Goal: Check status: Check status

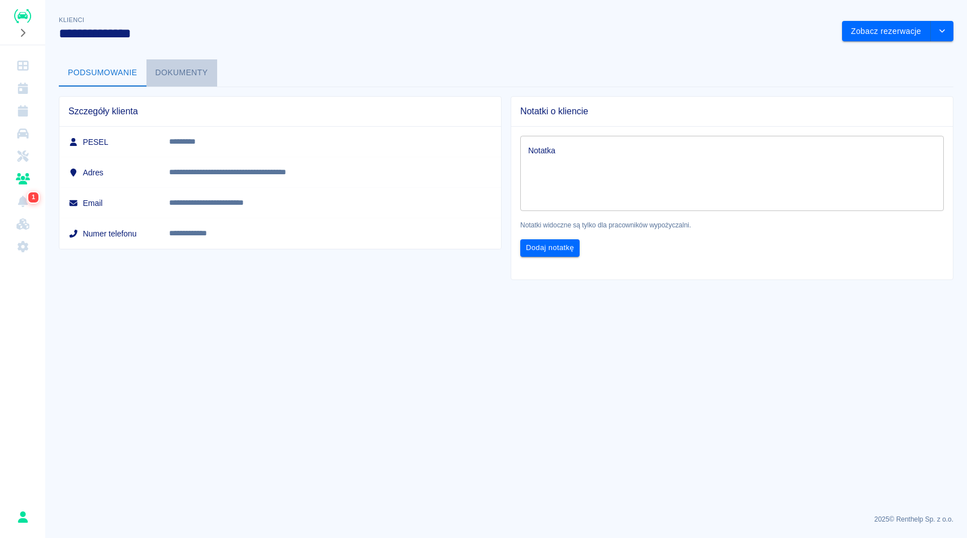
click at [205, 70] on button "Dokumenty" at bounding box center [181, 72] width 71 height 27
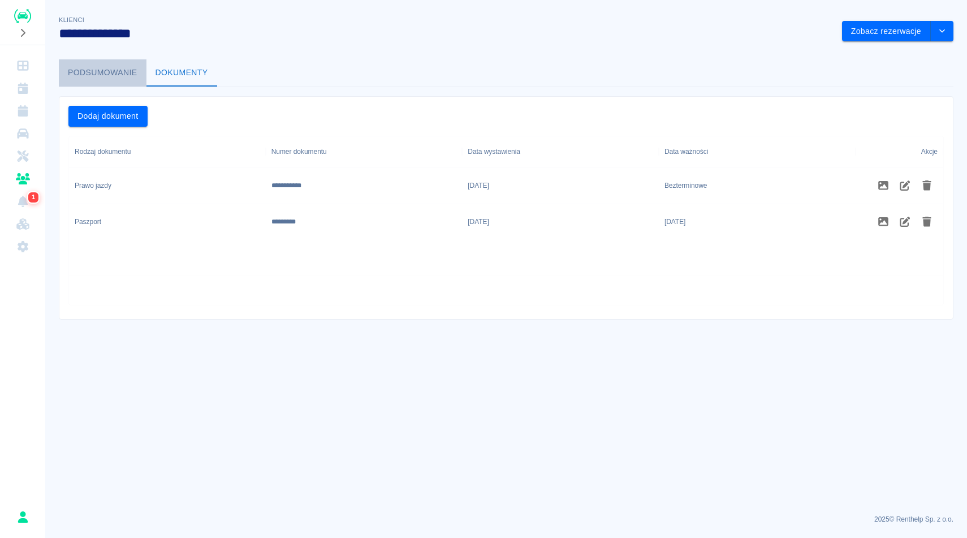
click at [123, 70] on button "Podsumowanie" at bounding box center [103, 72] width 88 height 27
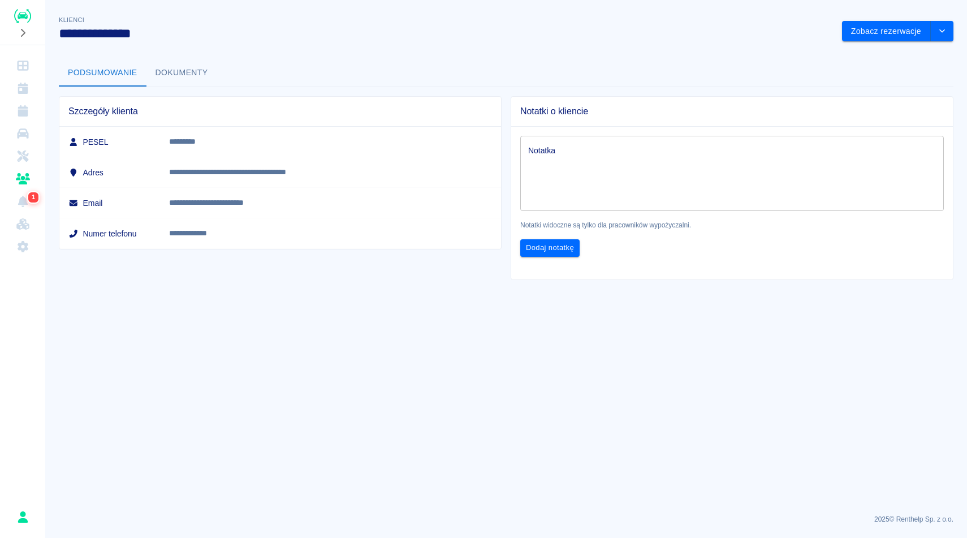
click at [516, 21] on div "**********" at bounding box center [441, 23] width 783 height 37
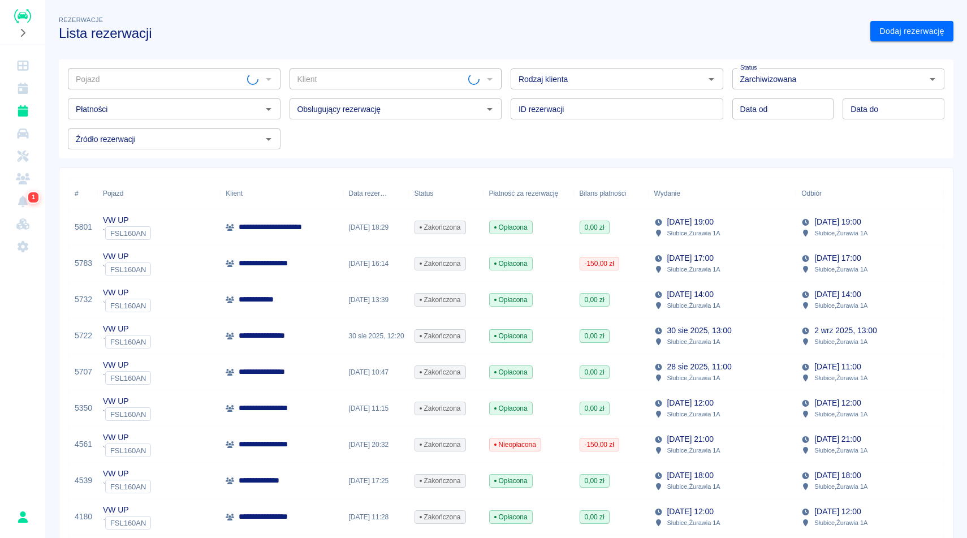
type input "VW UP - FSL160AN"
click at [255, 77] on icon "Wyczyść" at bounding box center [254, 79] width 7 height 7
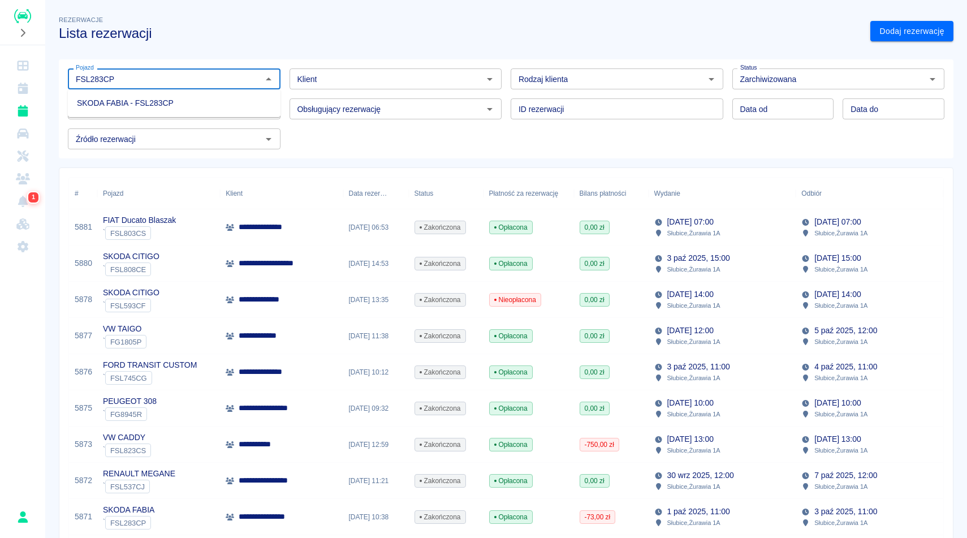
click at [187, 100] on li "SKODA FABIA - FSL283CP" at bounding box center [174, 103] width 213 height 19
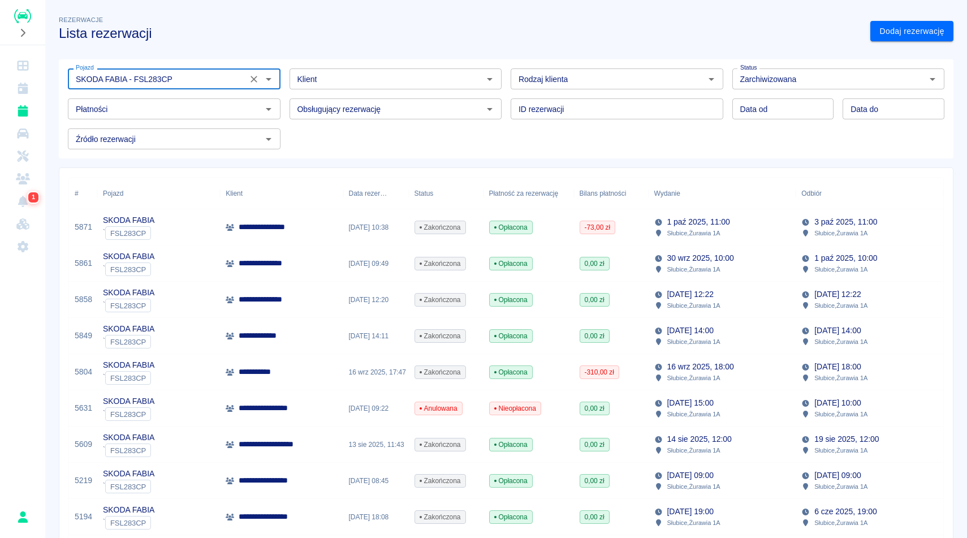
type input "SKODA FABIA - FSL283CP"
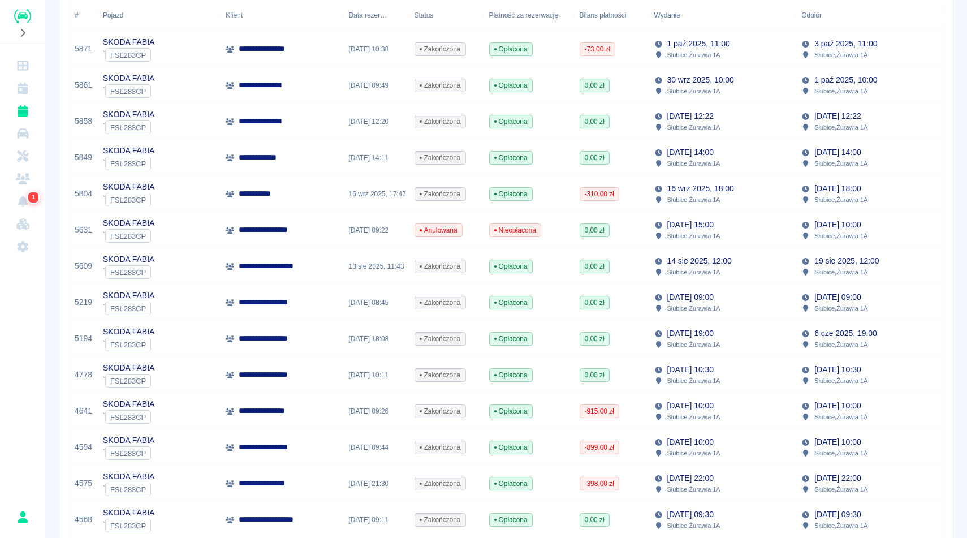
scroll to position [156, 0]
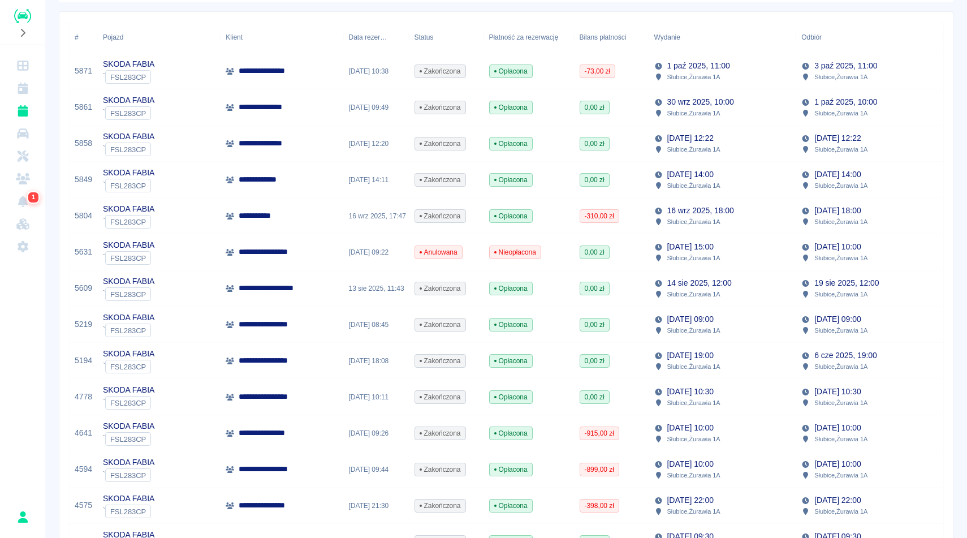
click at [723, 273] on div "[DATE] 12:00 Słubice , Żurawia 1A" at bounding box center [723, 288] width 148 height 36
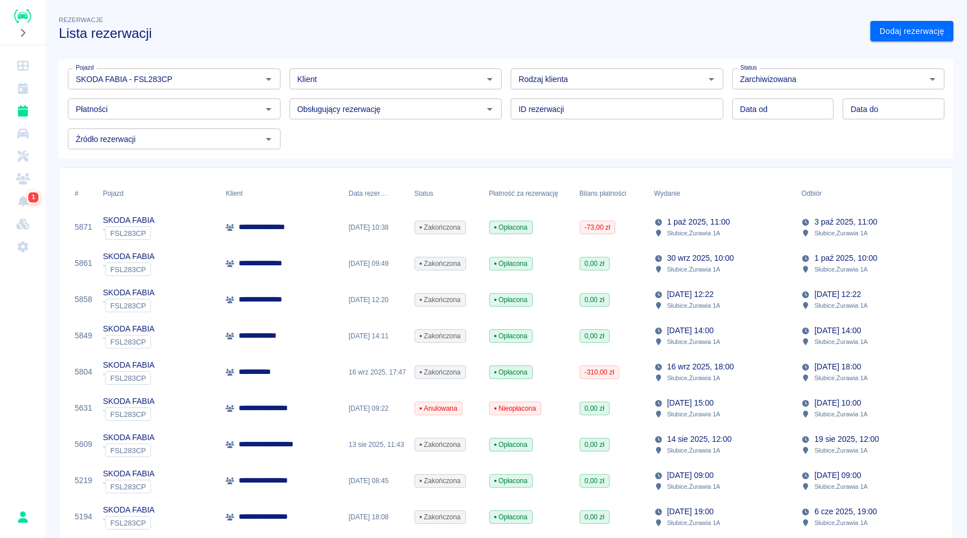
click at [709, 376] on p "Słubice , Żurawia 1A" at bounding box center [693, 378] width 53 height 10
click at [252, 80] on icon "Wyczyść" at bounding box center [253, 79] width 11 height 11
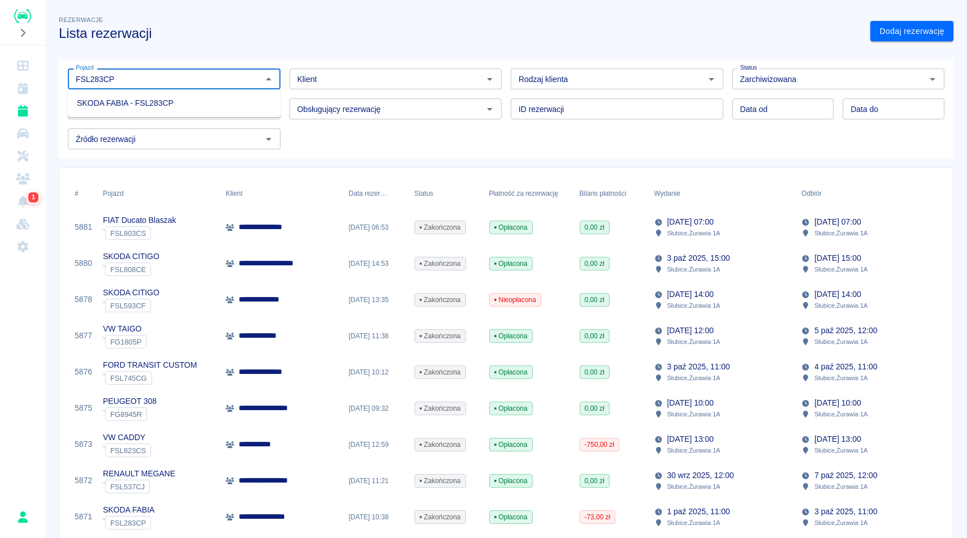
click at [233, 107] on li "SKODA FABIA - FSL283CP" at bounding box center [174, 103] width 213 height 19
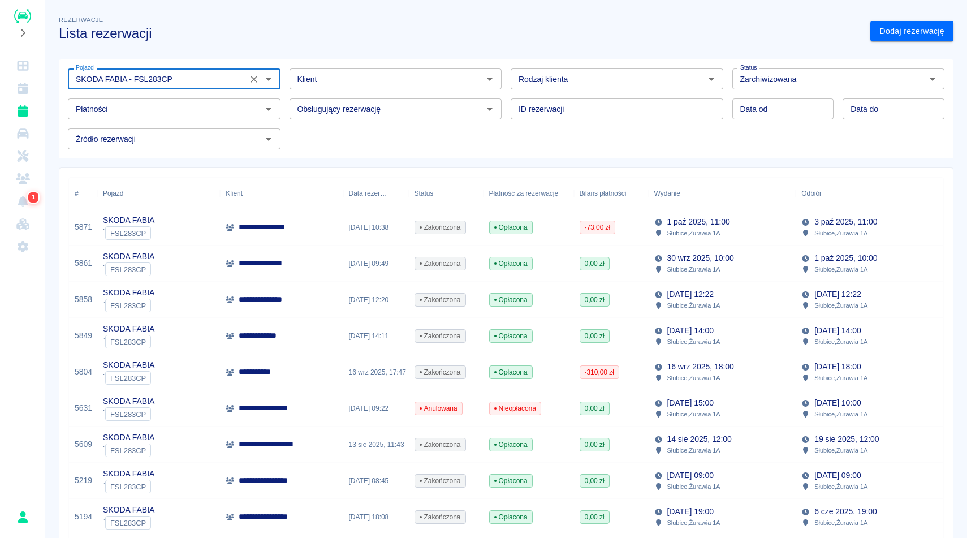
type input "SKODA FABIA - FSL283CP"
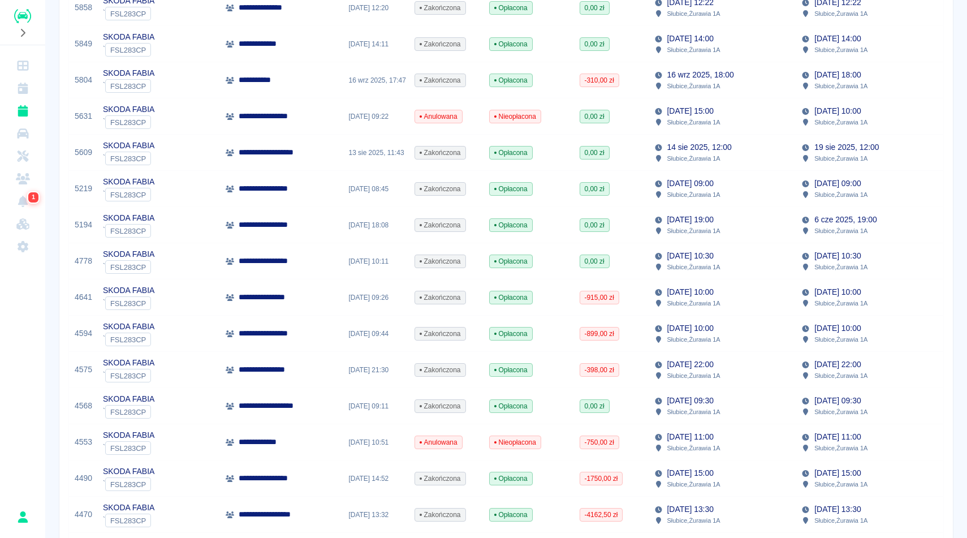
scroll to position [269, 0]
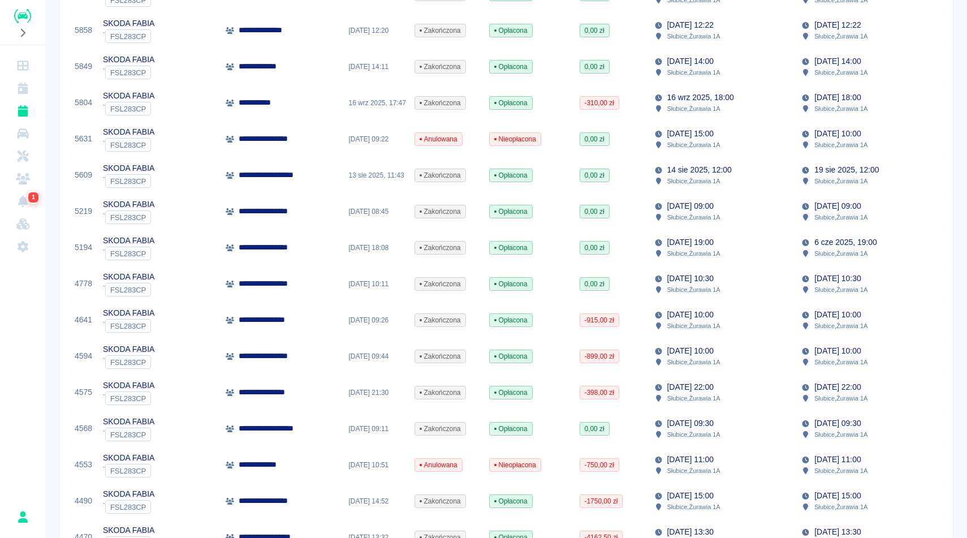
click at [964, 90] on div "**********" at bounding box center [506, 312] width 922 height 1154
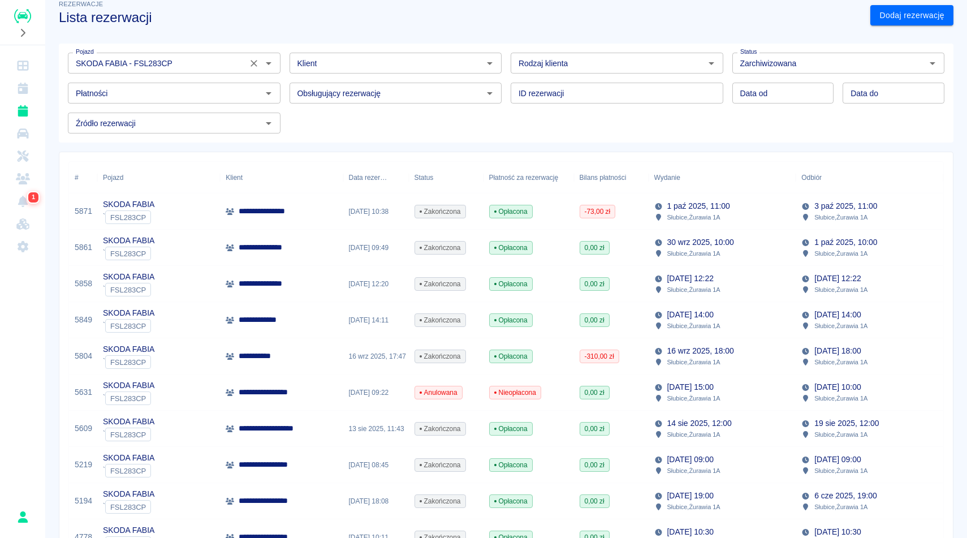
scroll to position [0, 0]
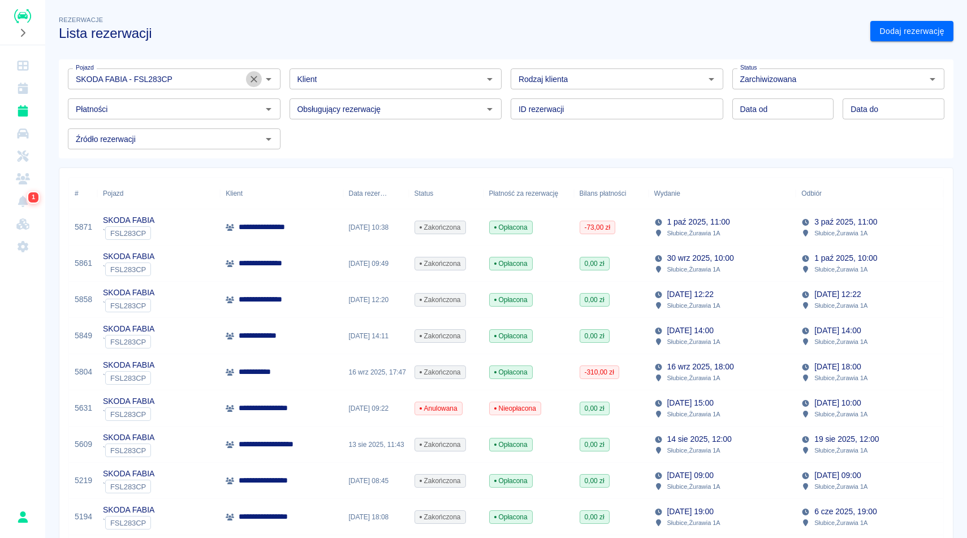
click at [255, 77] on icon "Wyczyść" at bounding box center [254, 79] width 7 height 7
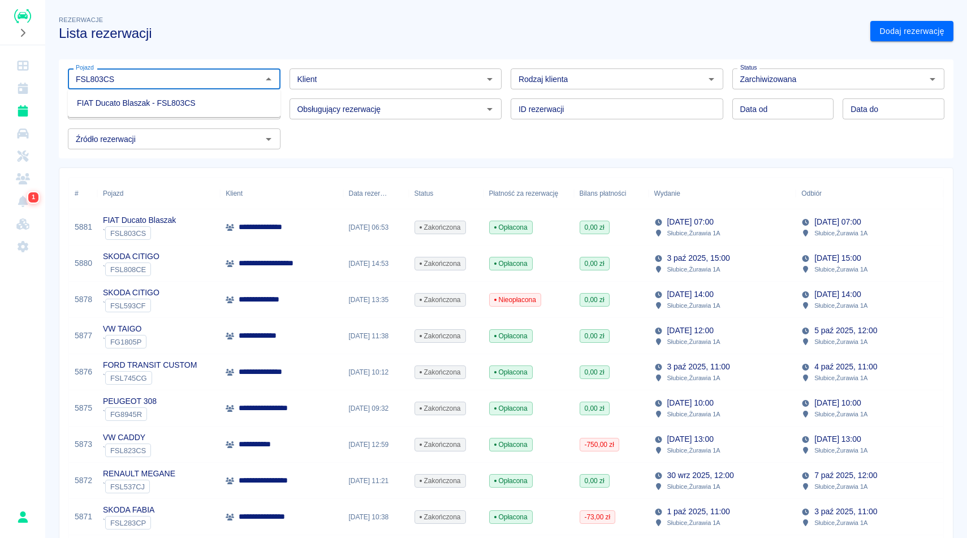
click at [245, 99] on li "FIAT Ducato Blaszak - FSL803CS" at bounding box center [174, 103] width 213 height 19
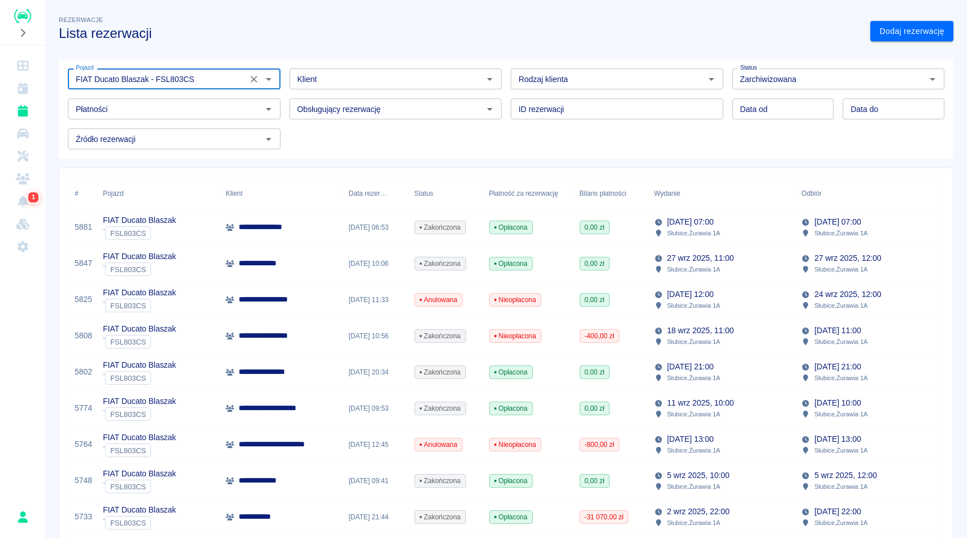
type input "FIAT Ducato Blaszak - FSL803CS"
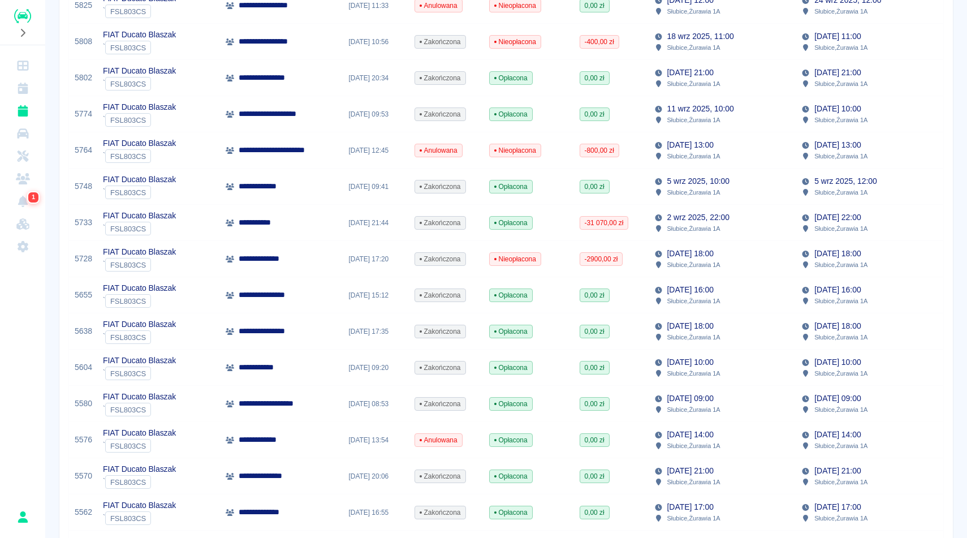
scroll to position [317, 0]
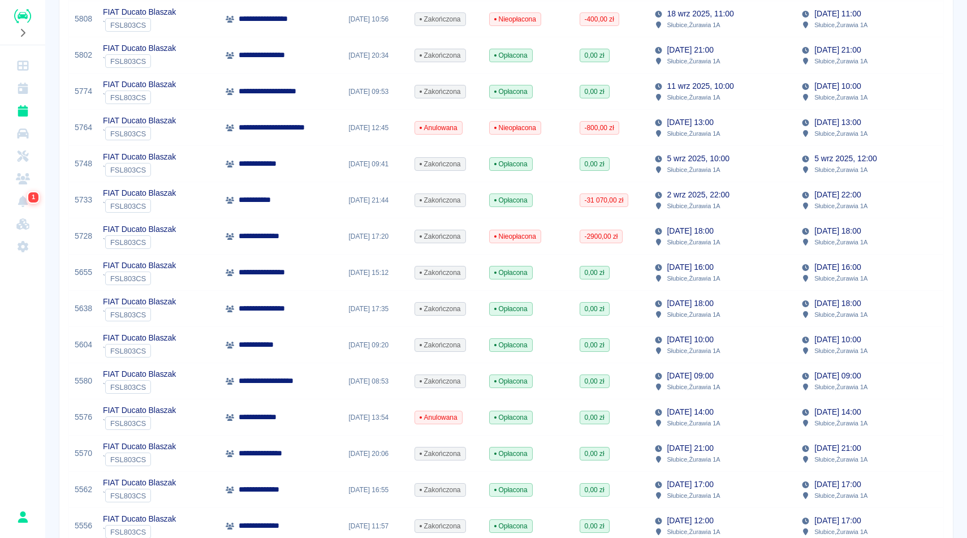
click at [738, 203] on div "[DATE] 22:00 Słubice , Żurawia 1A" at bounding box center [723, 200] width 148 height 36
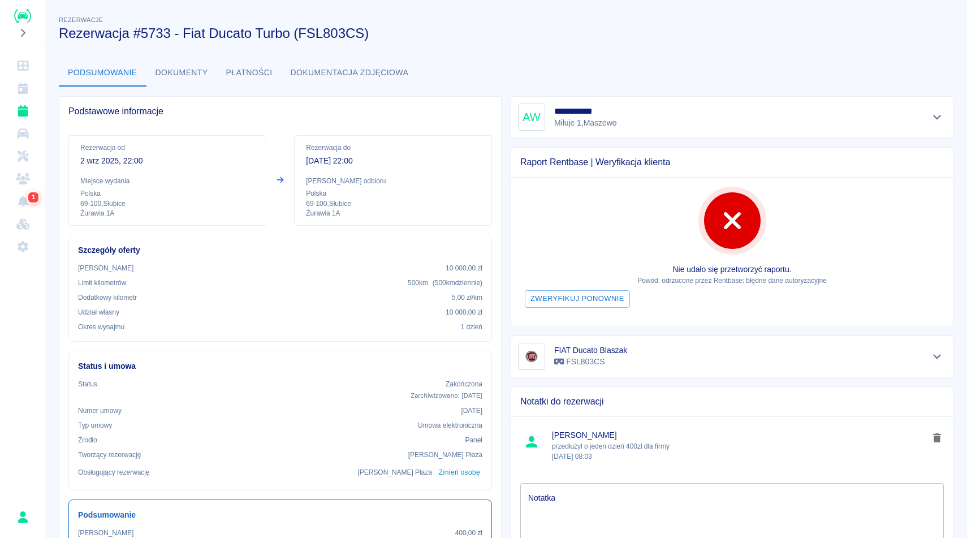
click at [709, 81] on div "Podsumowanie Dokumenty Płatności Dokumentacja zdjęciowa" at bounding box center [506, 72] width 895 height 27
click at [676, 49] on div "**********" at bounding box center [506, 518] width 922 height 1026
click at [670, 60] on div "Podsumowanie Dokumenty Płatności Dokumentacja zdjęciowa" at bounding box center [506, 72] width 895 height 27
click at [532, 28] on h3 "Rezerwacja #5733 - Fiat Ducato Turbo (FSL803CS)" at bounding box center [502, 33] width 886 height 16
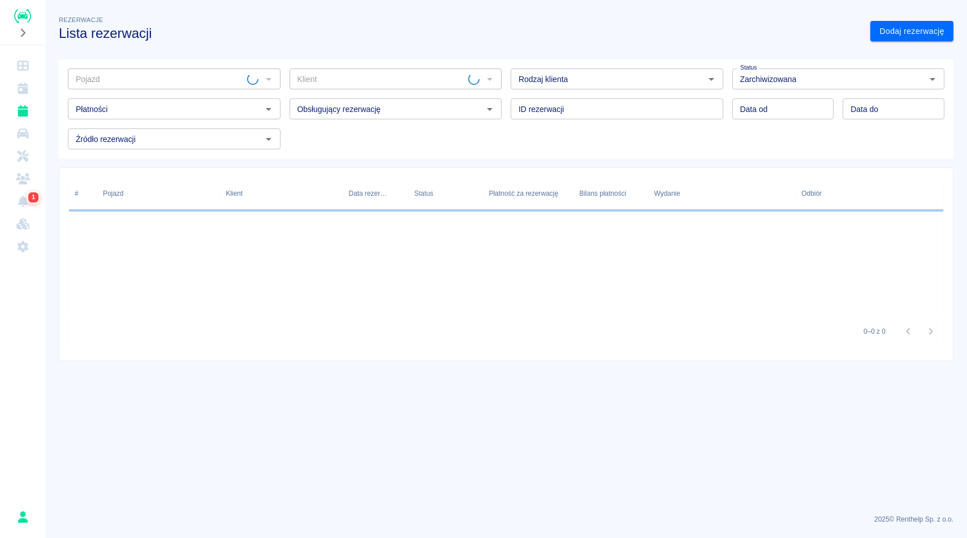
type input "FIAT Ducato Blaszak - FSL803CS"
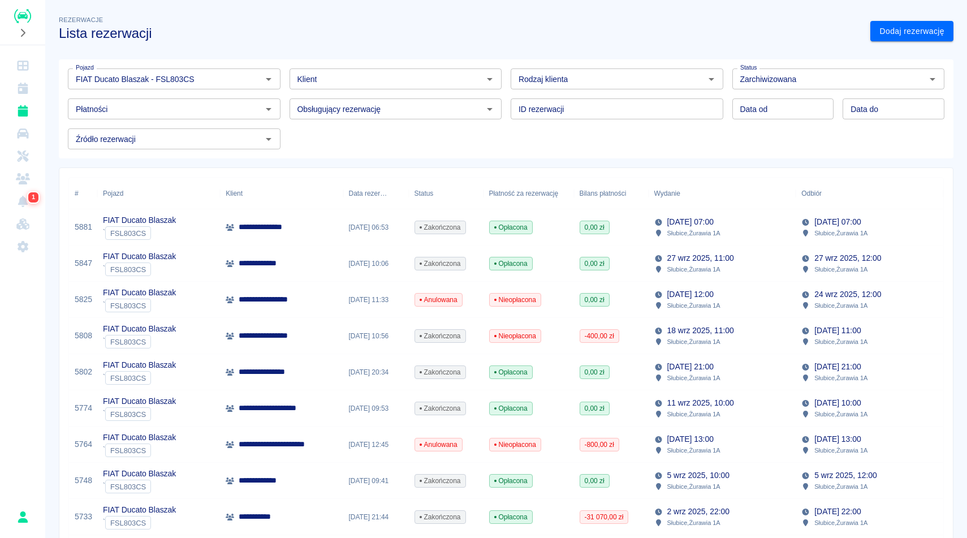
click at [257, 80] on icon "Wyczyść" at bounding box center [253, 79] width 11 height 11
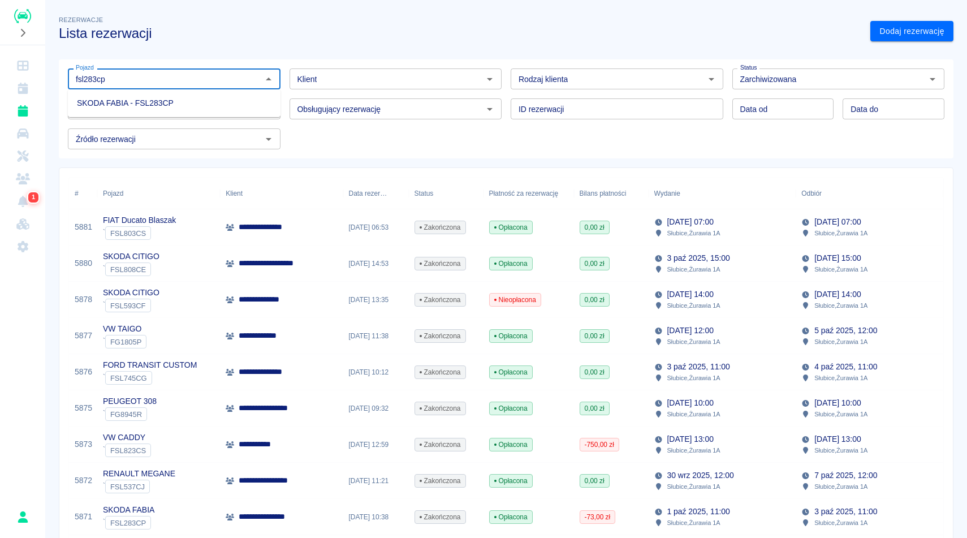
click at [170, 103] on li "SKODA FABIA - FSL283CP" at bounding box center [174, 103] width 213 height 19
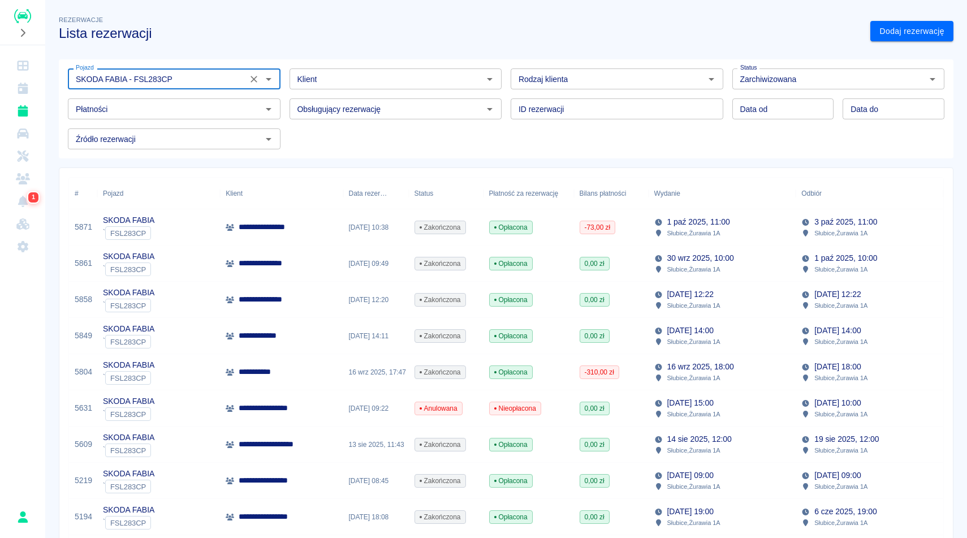
type input "SKODA FABIA - FSL283CP"
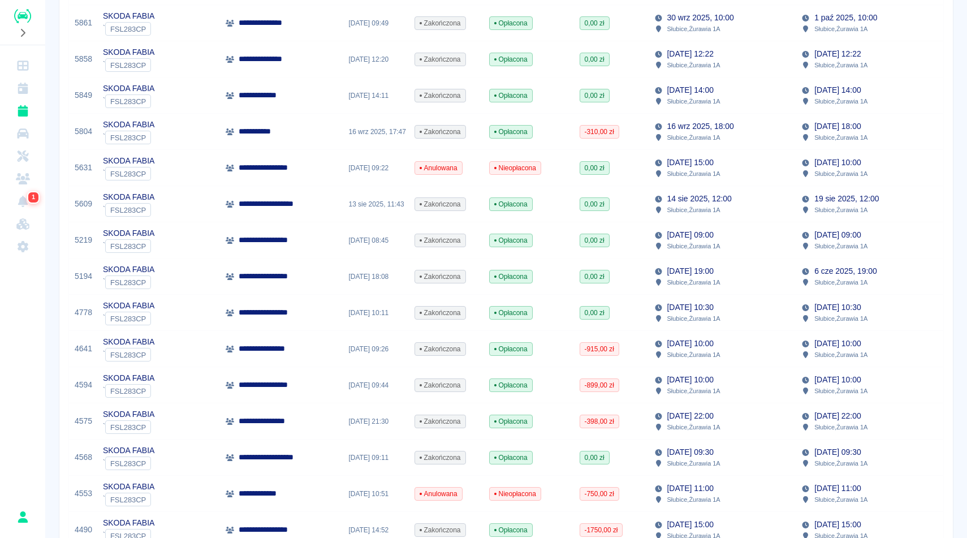
scroll to position [249, 0]
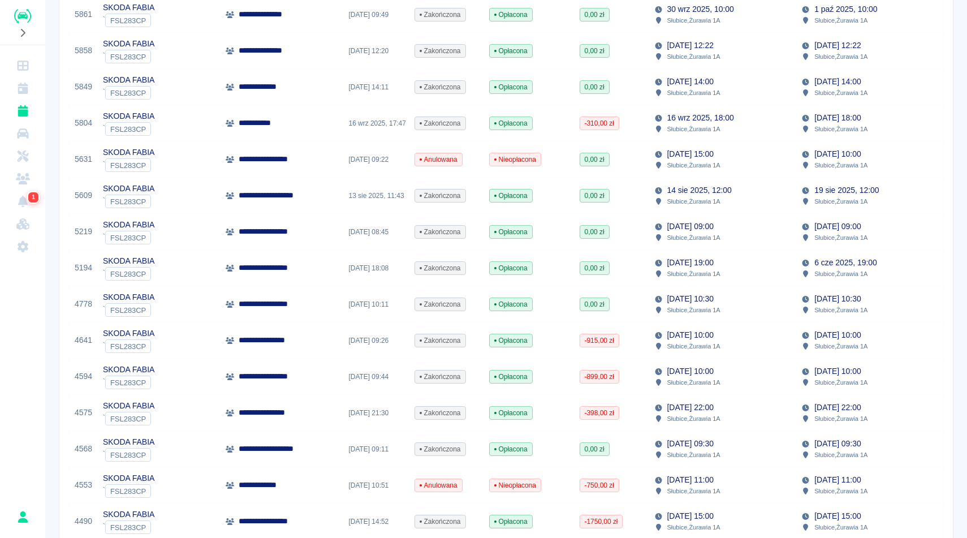
click at [960, 266] on div "**********" at bounding box center [506, 333] width 922 height 1154
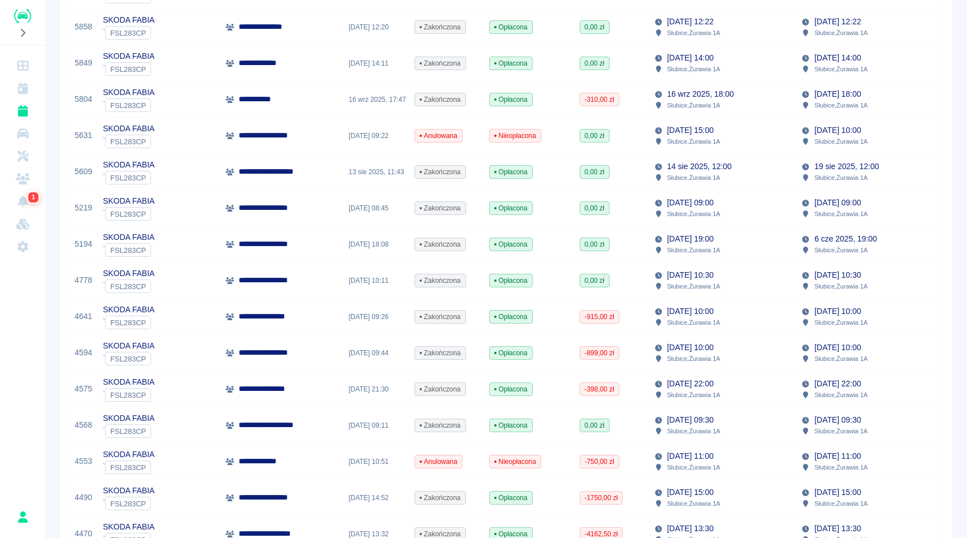
scroll to position [271, 0]
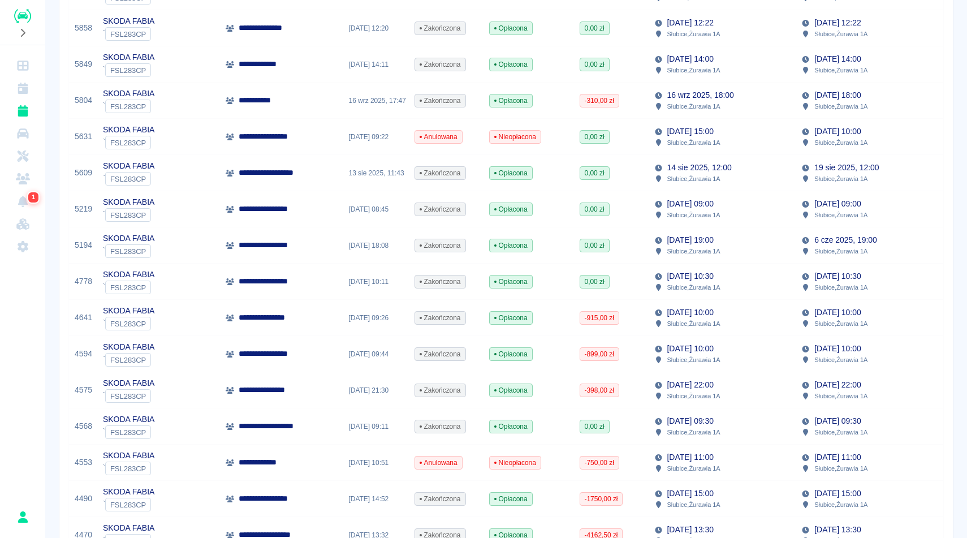
click at [727, 183] on div "Słubice , Żurawia 1A" at bounding box center [692, 179] width 77 height 10
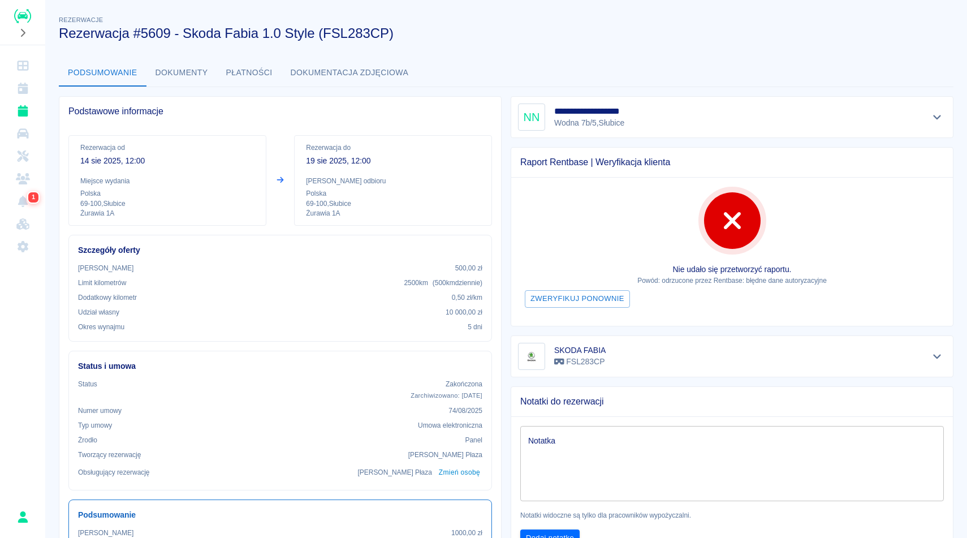
click at [812, 71] on div "Podsumowanie Dokumenty Płatności Dokumentacja zdjęciowa" at bounding box center [506, 72] width 895 height 27
click at [172, 71] on button "Dokumenty" at bounding box center [181, 72] width 71 height 27
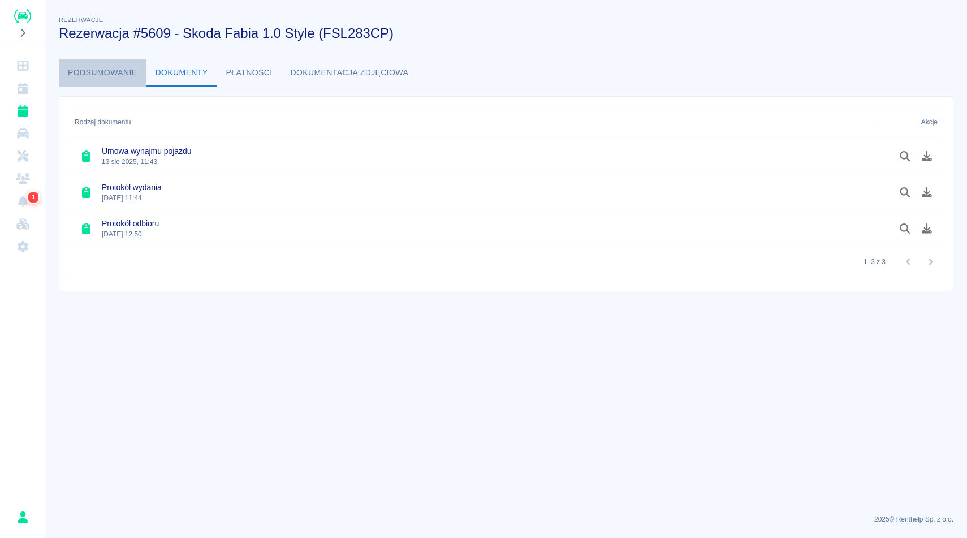
click at [122, 72] on button "Podsumowanie" at bounding box center [103, 72] width 88 height 27
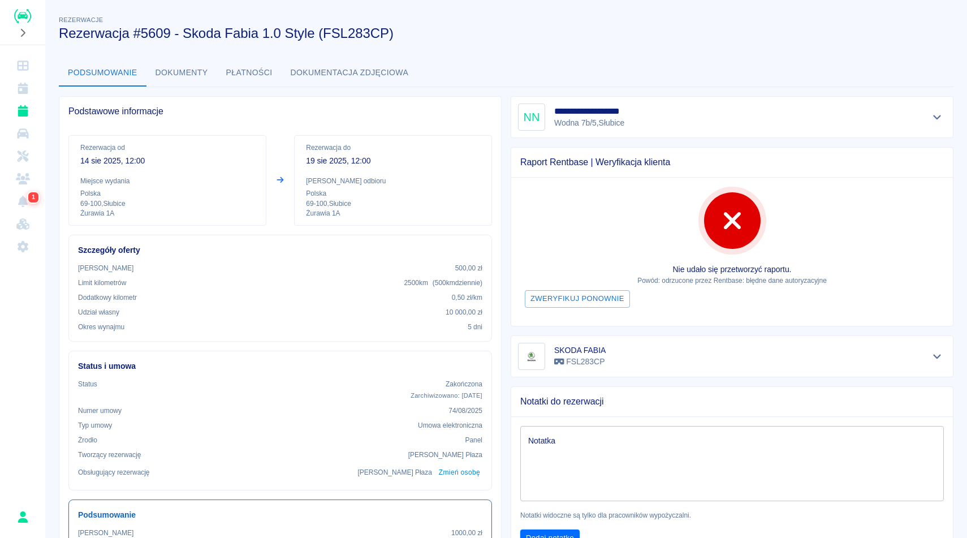
click at [540, 46] on div "**********" at bounding box center [506, 518] width 922 height 1026
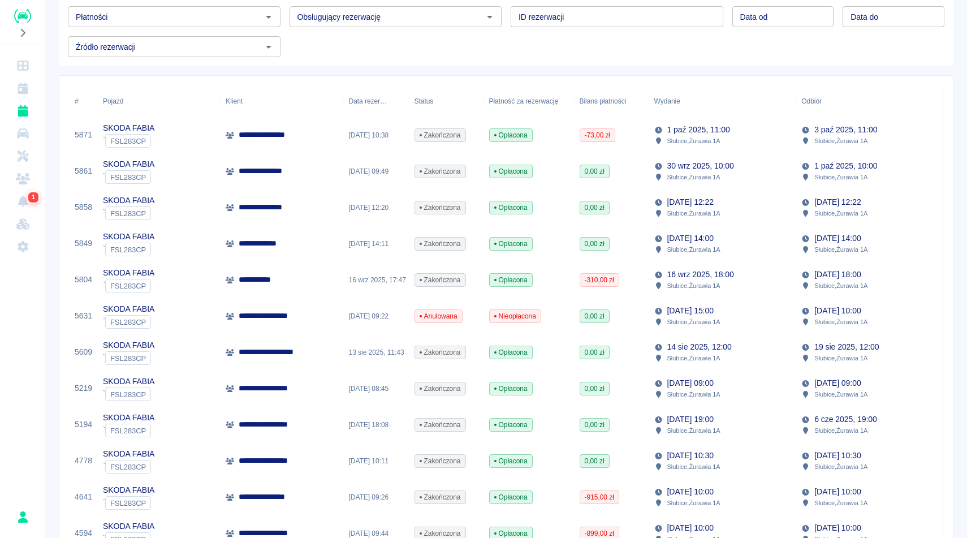
scroll to position [113, 0]
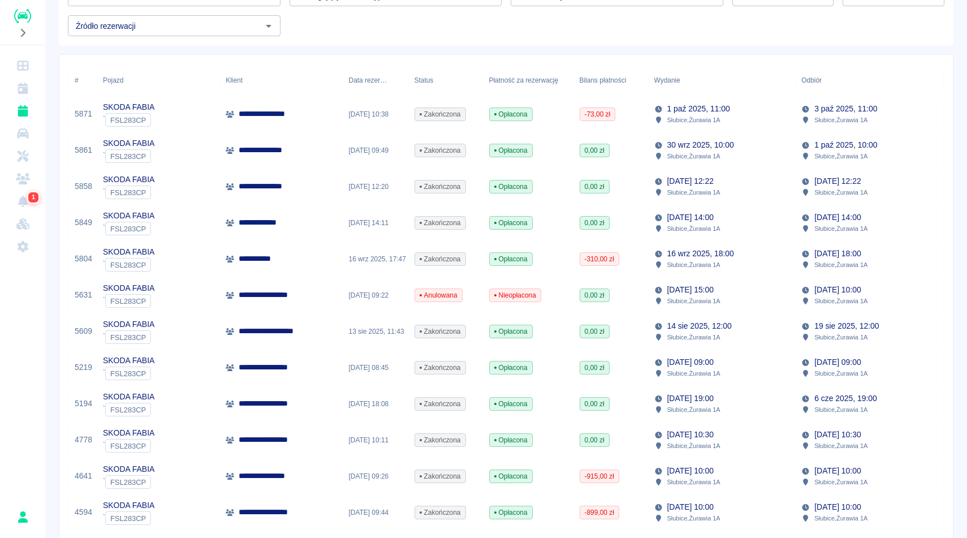
click at [740, 324] on div "[DATE] 12:00 Słubice , Żurawia 1A" at bounding box center [723, 331] width 148 height 36
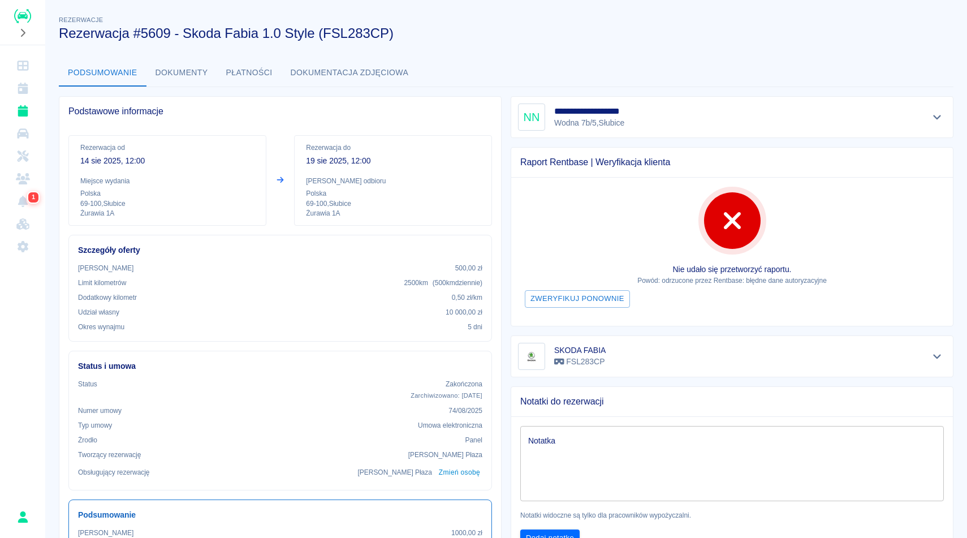
click at [709, 7] on div "Rezerwacje Rezerwacja #5609 - Skoda Fabia 1.0 Style (FSL283CP)" at bounding box center [497, 23] width 895 height 37
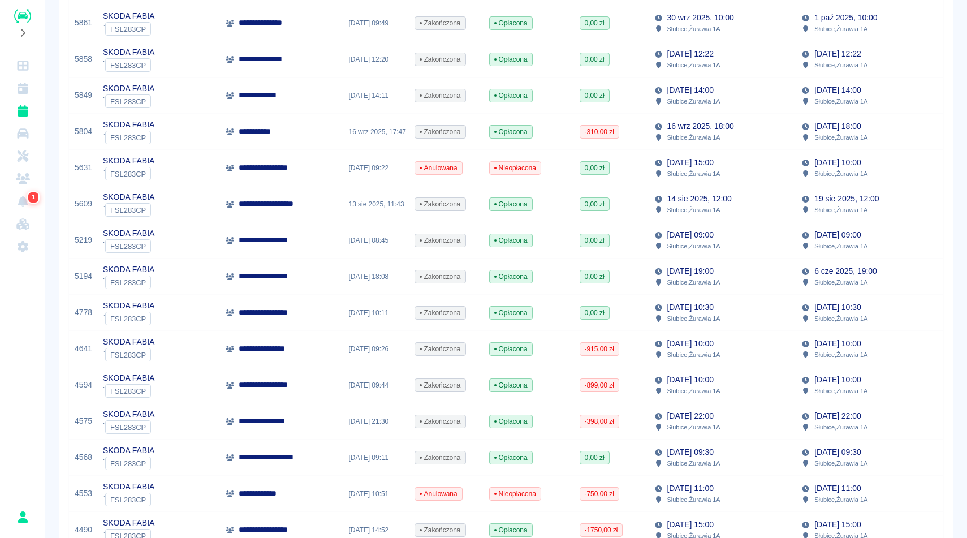
scroll to position [226, 0]
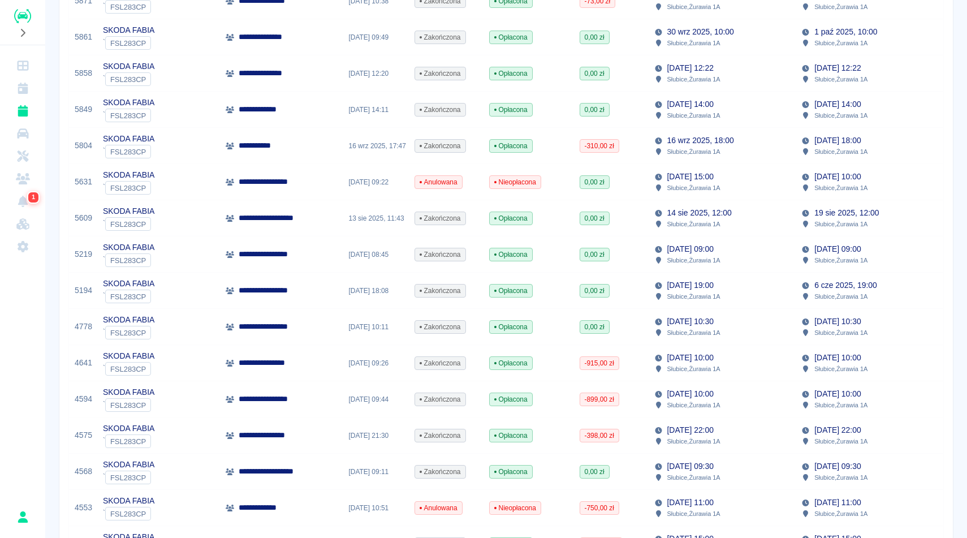
click at [721, 186] on div "Słubice , Żurawia 1A" at bounding box center [687, 188] width 66 height 10
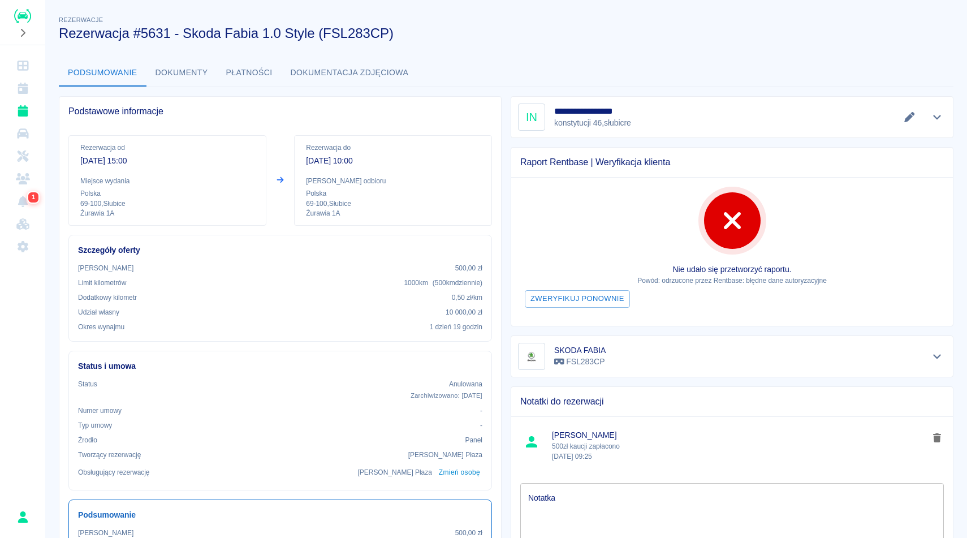
click at [741, 42] on div "**********" at bounding box center [506, 363] width 922 height 717
click at [230, 82] on button "Płatności" at bounding box center [249, 72] width 64 height 27
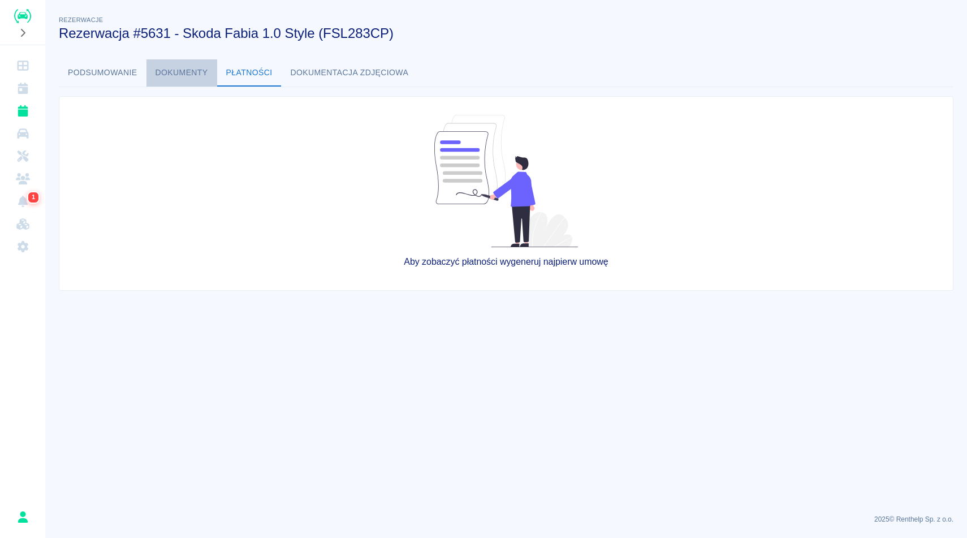
click at [193, 82] on button "Dokumenty" at bounding box center [181, 72] width 71 height 27
click at [125, 70] on button "Podsumowanie" at bounding box center [103, 72] width 88 height 27
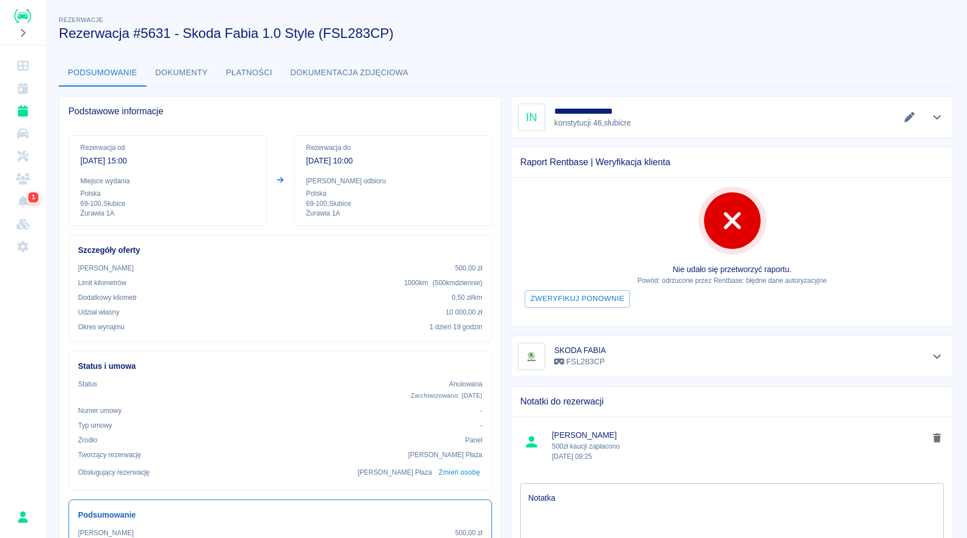
click at [244, 15] on div "Rezerwacje Rezerwacja #5631 - Skoda Fabia 1.0 Style (FSL283CP)" at bounding box center [497, 23] width 895 height 37
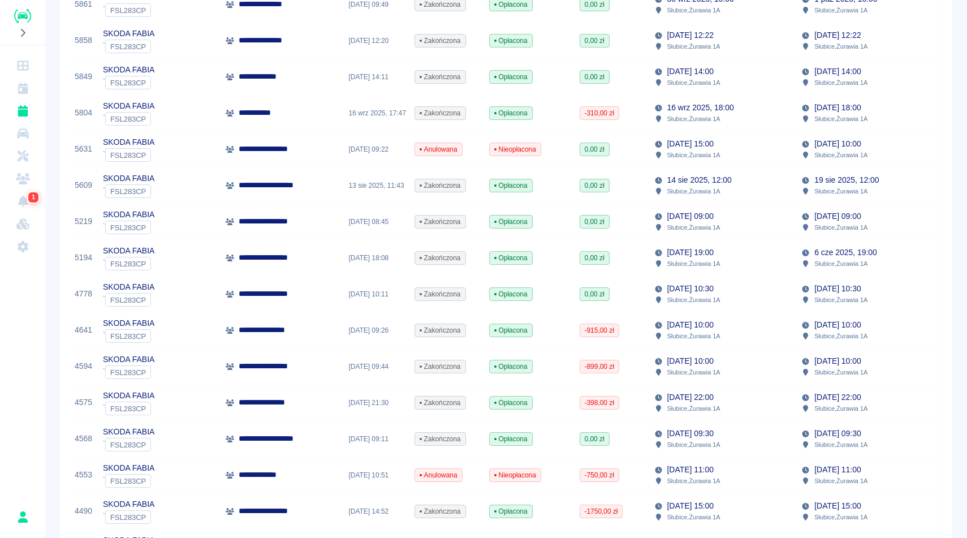
scroll to position [294, 0]
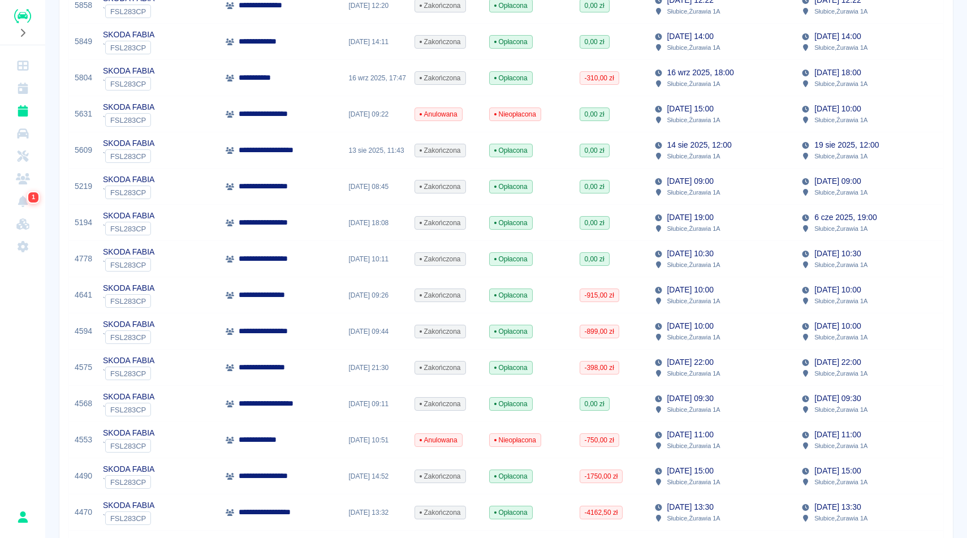
click at [641, 155] on div "0,00 zł" at bounding box center [611, 150] width 75 height 36
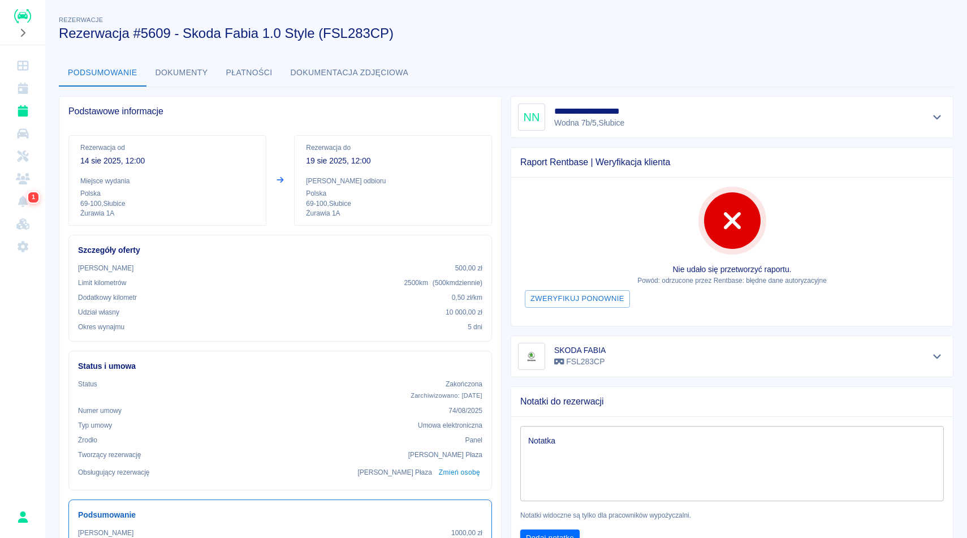
click at [629, 35] on h3 "Rezerwacja #5609 - Skoda Fabia 1.0 Style (FSL283CP)" at bounding box center [502, 33] width 886 height 16
click at [941, 117] on icon "Pokaż szczegóły" at bounding box center [937, 117] width 13 height 10
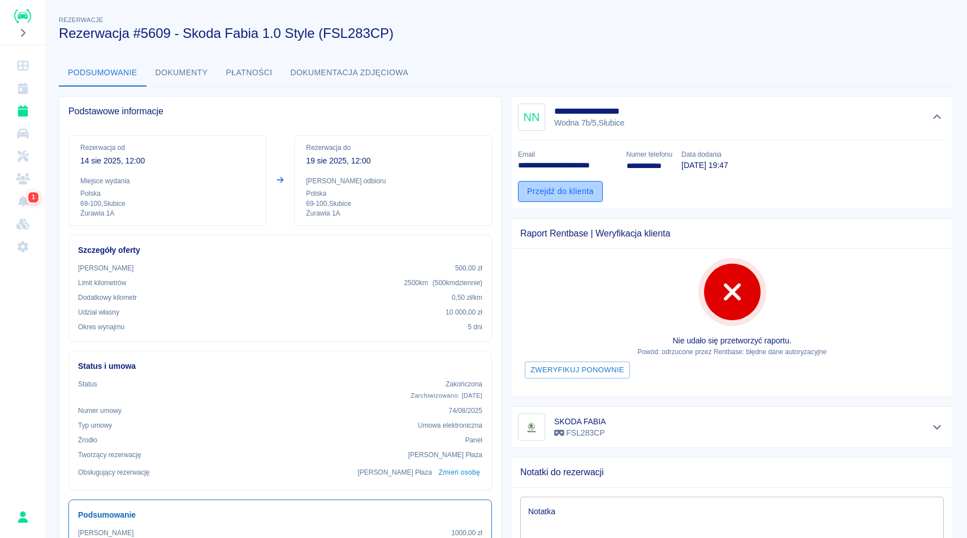
click at [546, 187] on link "Przejdź do klienta" at bounding box center [560, 191] width 85 height 21
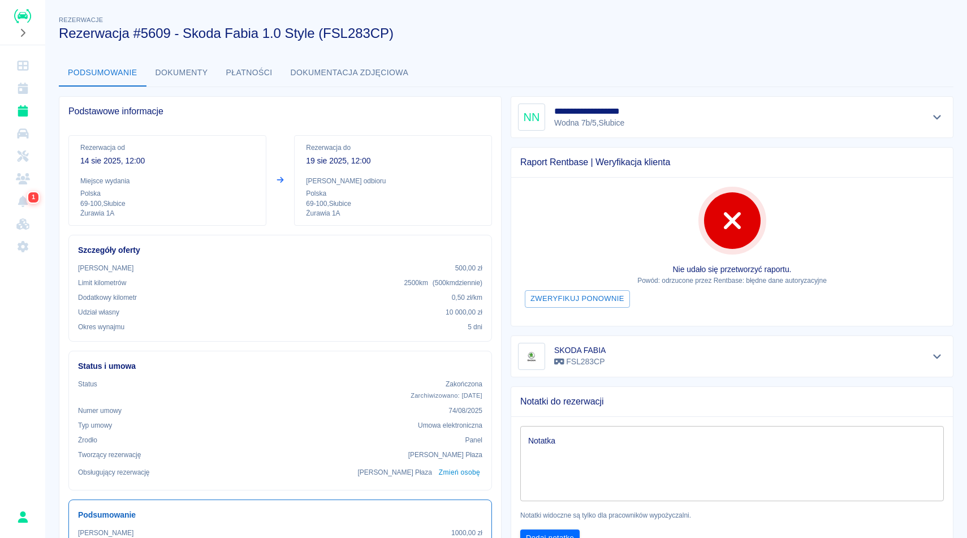
click at [506, 48] on div "**********" at bounding box center [506, 518] width 922 height 1026
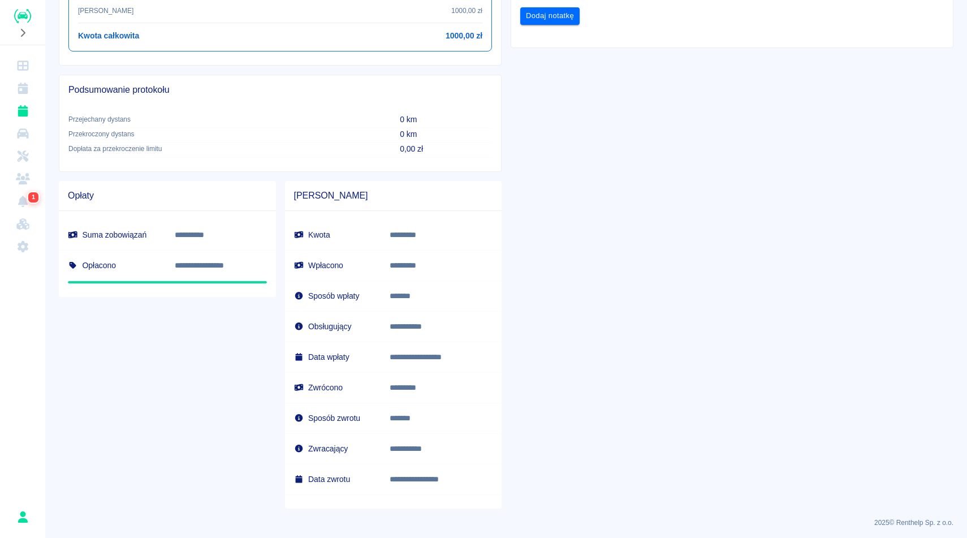
scroll to position [525, 0]
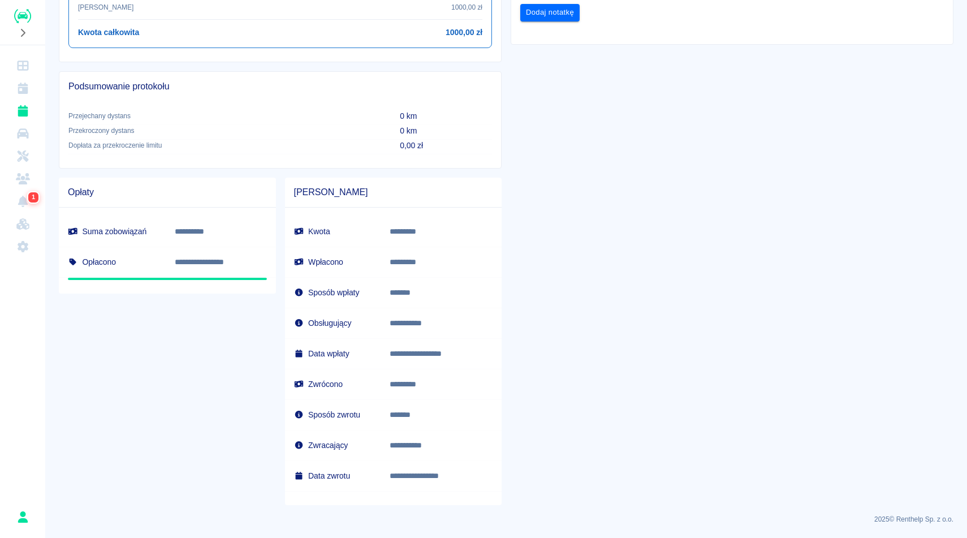
click at [803, 73] on div "**********" at bounding box center [728, 33] width 452 height 943
click at [948, 151] on div "**********" at bounding box center [728, 33] width 452 height 943
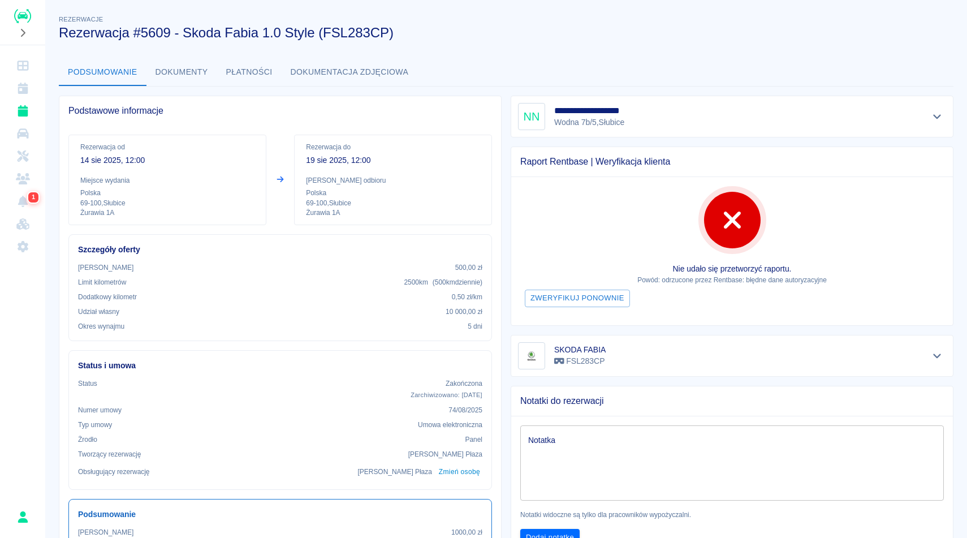
scroll to position [0, 0]
click at [165, 72] on button "Dokumenty" at bounding box center [181, 72] width 71 height 27
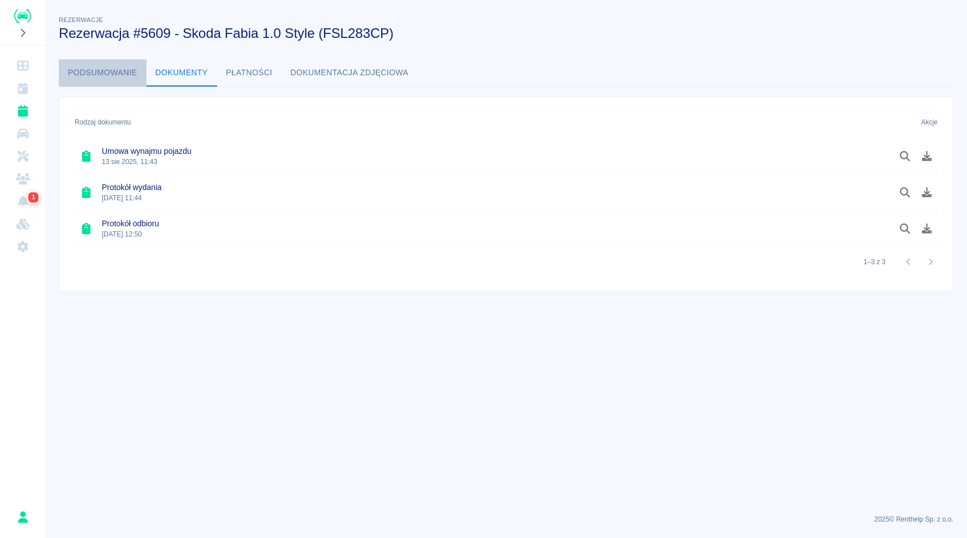
click at [131, 71] on button "Podsumowanie" at bounding box center [103, 72] width 88 height 27
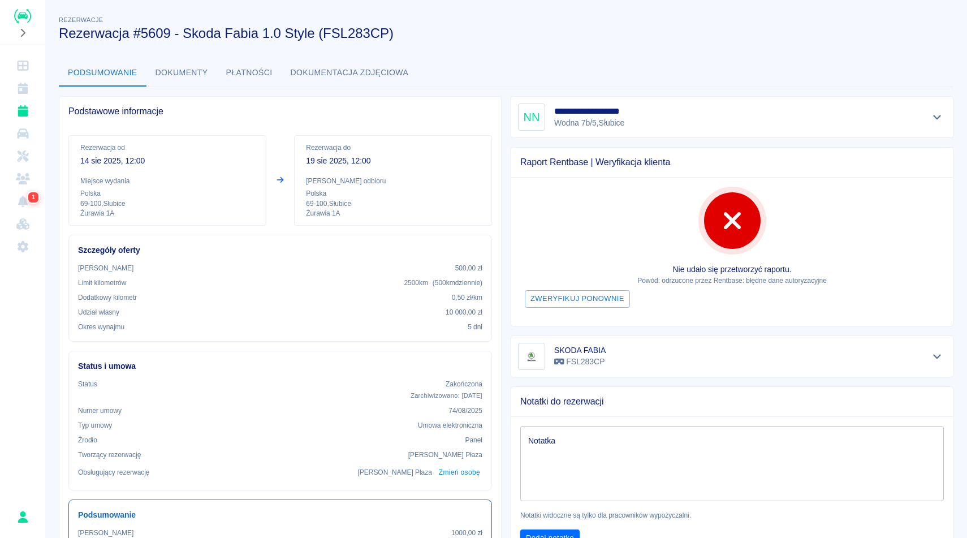
click at [638, 33] on h3 "Rezerwacja #5609 - Skoda Fabia 1.0 Style (FSL283CP)" at bounding box center [502, 33] width 886 height 16
click at [188, 75] on button "Dokumenty" at bounding box center [181, 72] width 71 height 27
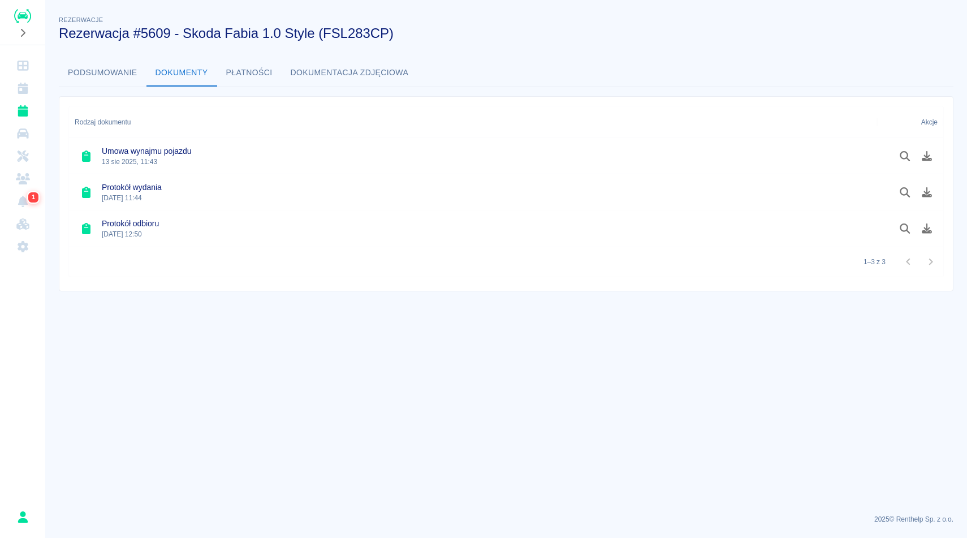
click at [222, 230] on div "Protokół odbioru [DATE] 12:50" at bounding box center [473, 228] width 808 height 36
click at [924, 229] on icon "Pobierz dokument" at bounding box center [927, 228] width 13 height 10
click at [93, 63] on button "Podsumowanie" at bounding box center [103, 72] width 88 height 27
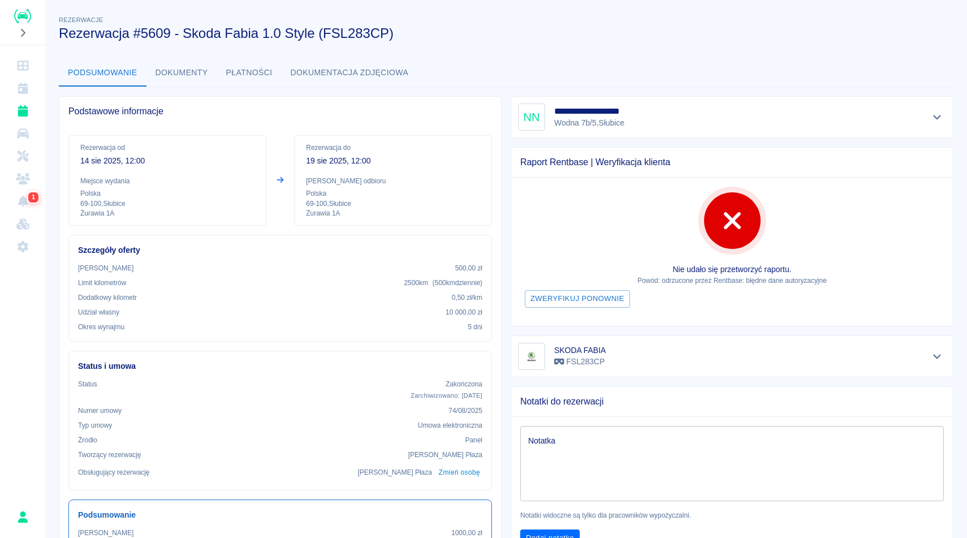
click at [554, 14] on div "Rezerwacje Rezerwacja #5609 - Skoda Fabia 1.0 Style (FSL283CP)" at bounding box center [497, 23] width 895 height 37
click at [554, 24] on div "Rezerwacje Rezerwacja #5609 - Skoda Fabia 1.0 Style (FSL283CP)" at bounding box center [497, 23] width 895 height 37
click at [558, 23] on div "Rezerwacje Rezerwacja #5609 - Skoda Fabia 1.0 Style (FSL283CP)" at bounding box center [497, 23] width 895 height 37
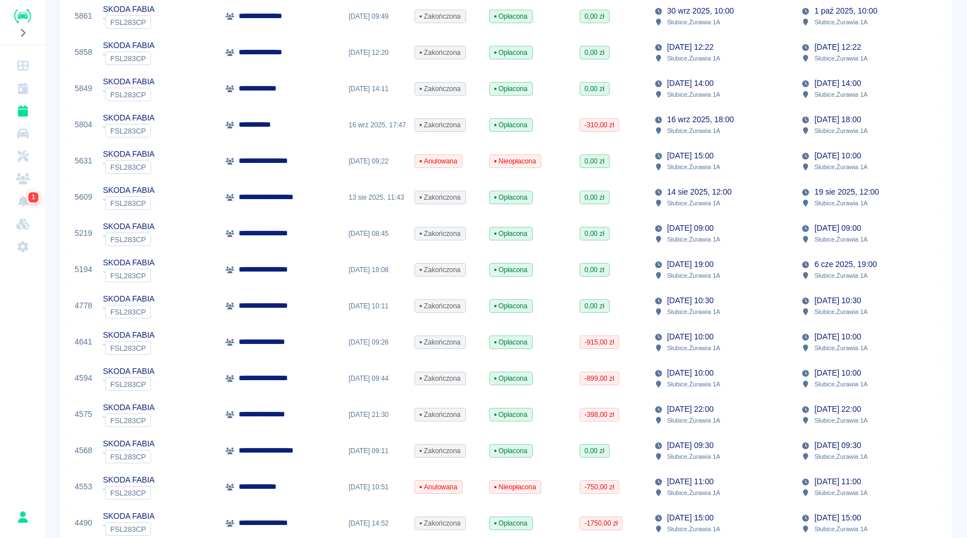
scroll to position [249, 0]
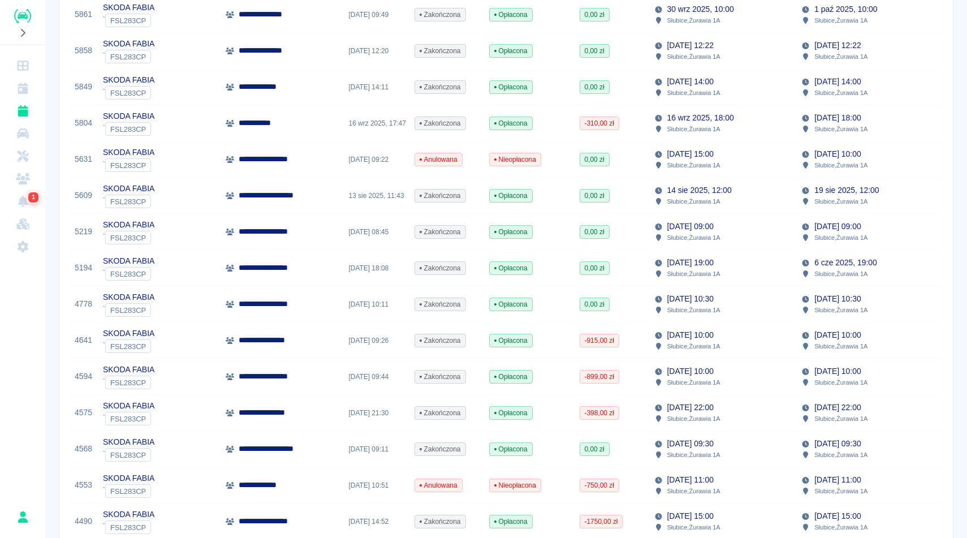
click at [748, 131] on div "[DATE] 18:00 Słubice , Żurawia 1A" at bounding box center [723, 123] width 148 height 36
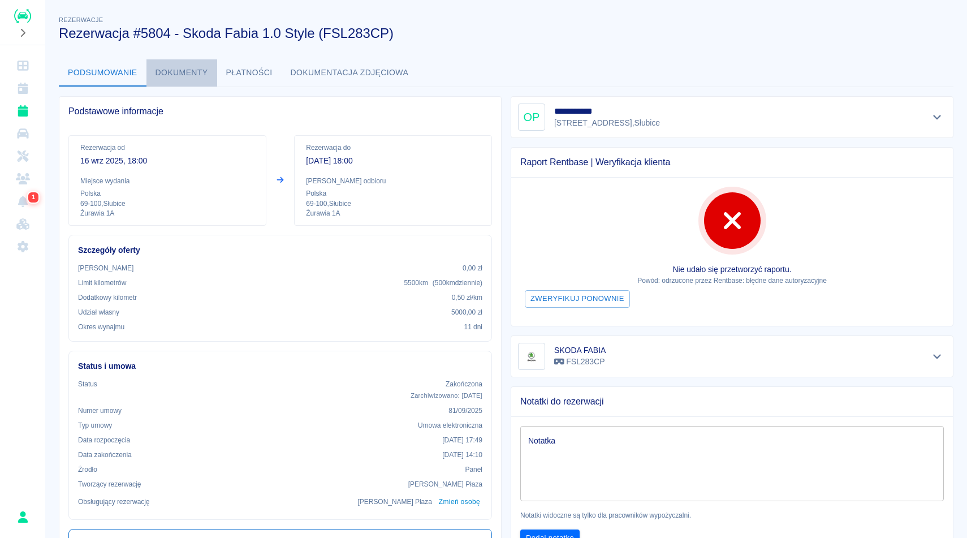
click at [169, 74] on button "Dokumenty" at bounding box center [181, 72] width 71 height 27
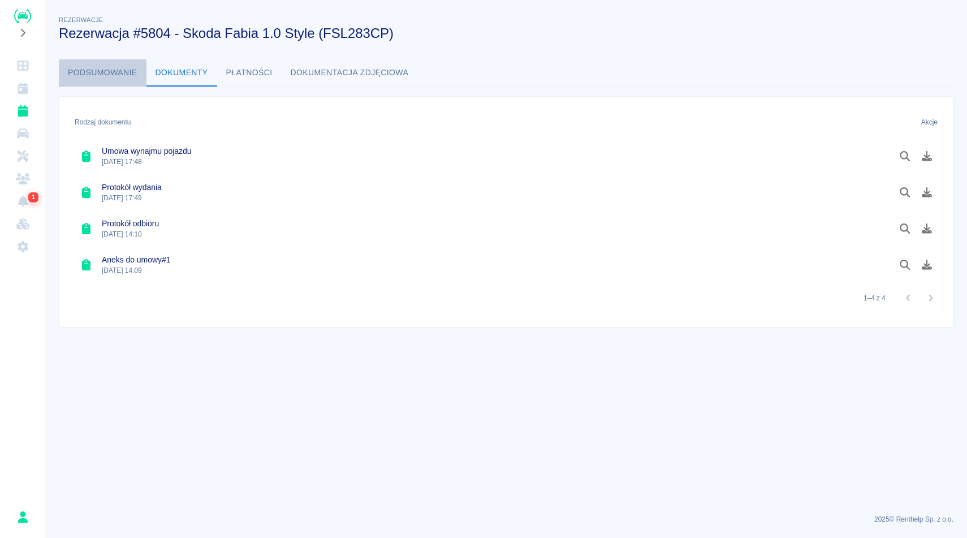
click at [110, 66] on button "Podsumowanie" at bounding box center [103, 72] width 88 height 27
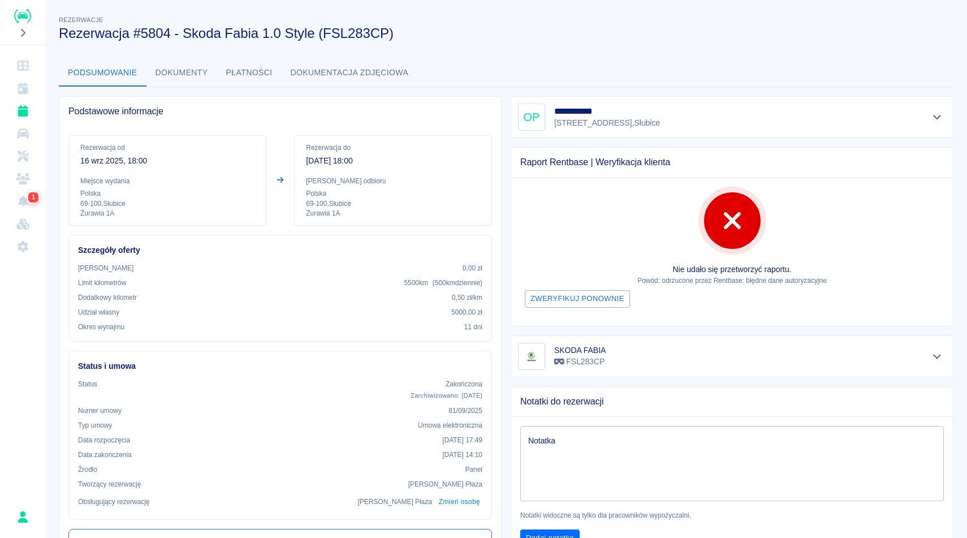
click at [198, 79] on button "Dokumenty" at bounding box center [181, 72] width 71 height 27
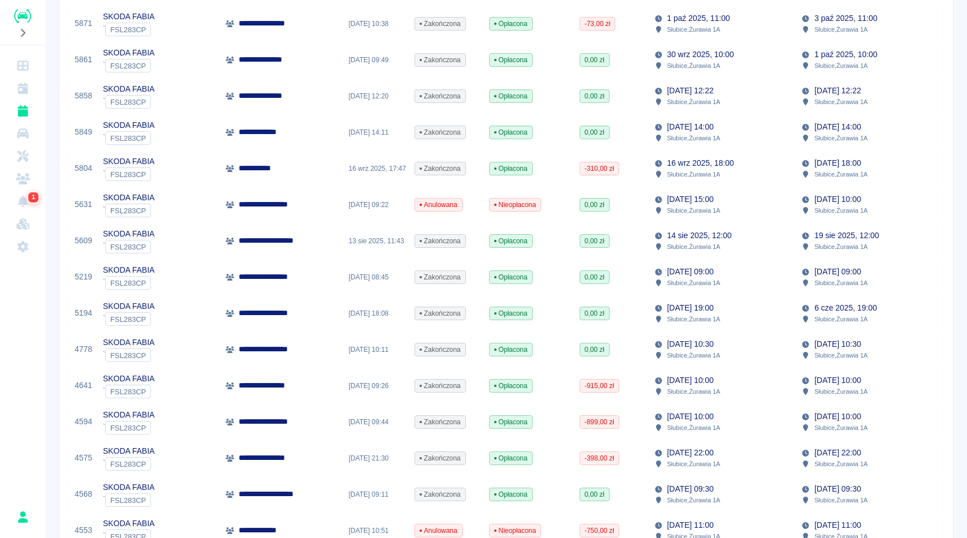
scroll to position [249, 0]
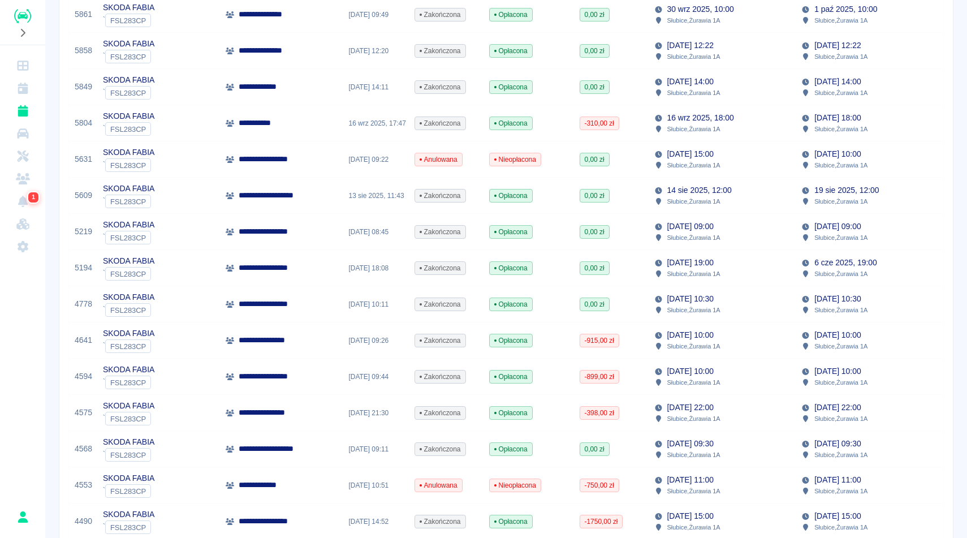
click at [761, 158] on div "[DATE] 15:00 Słubice , Żurawia 1A" at bounding box center [723, 159] width 148 height 36
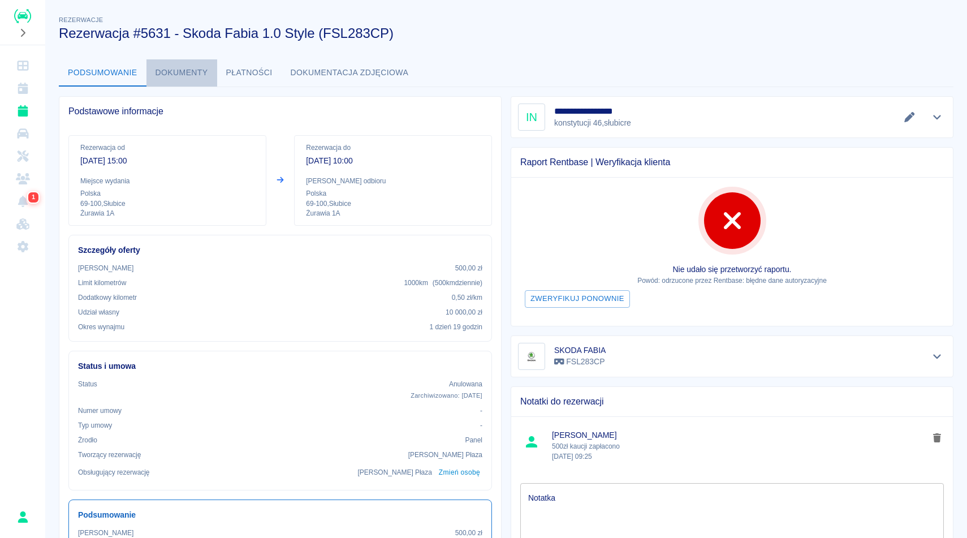
click at [188, 79] on button "Dokumenty" at bounding box center [181, 72] width 71 height 27
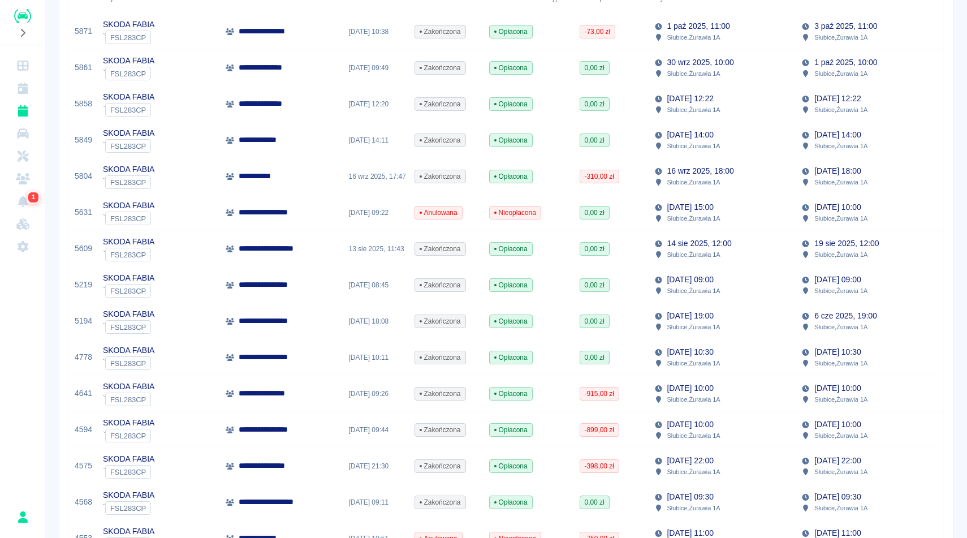
scroll to position [226, 0]
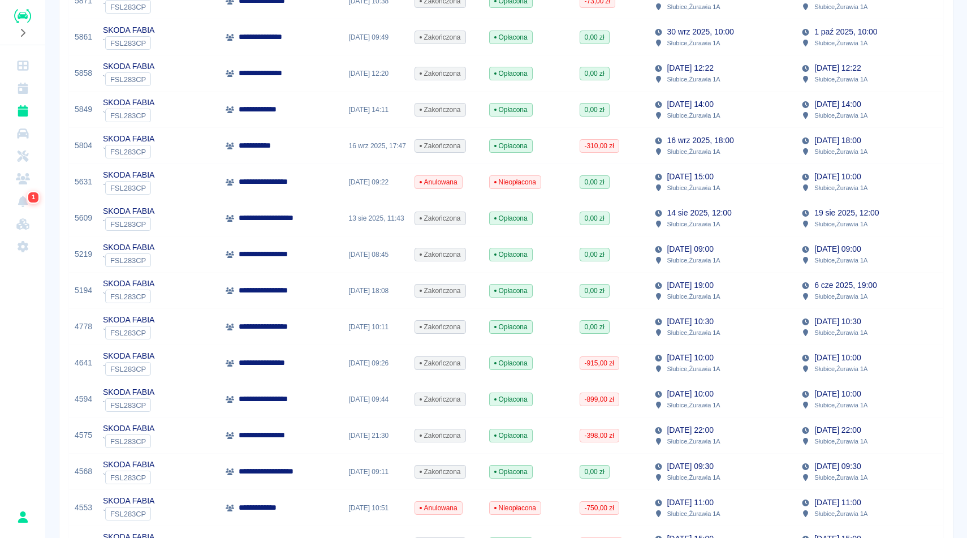
click at [643, 221] on div "0,00 zł" at bounding box center [611, 218] width 75 height 36
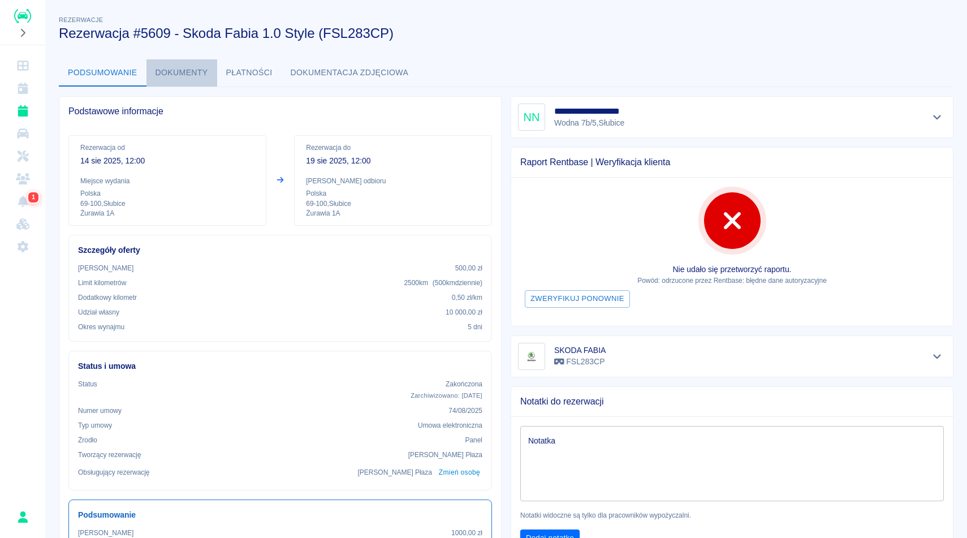
click at [162, 81] on button "Dokumenty" at bounding box center [181, 72] width 71 height 27
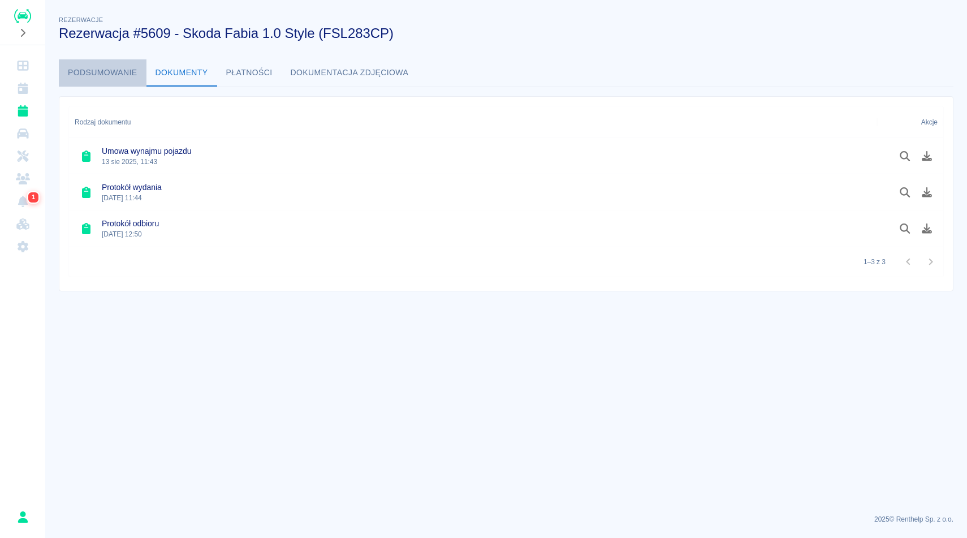
click at [114, 78] on button "Podsumowanie" at bounding box center [103, 72] width 88 height 27
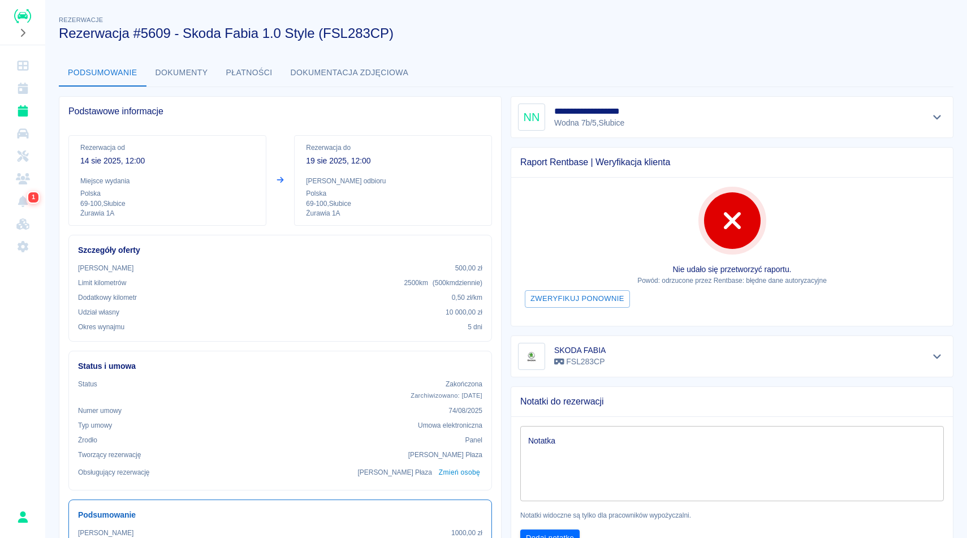
click at [588, 34] on h3 "Rezerwacja #5609 - Skoda Fabia 1.0 Style (FSL283CP)" at bounding box center [502, 33] width 886 height 16
click at [169, 69] on button "Dokumenty" at bounding box center [181, 72] width 71 height 27
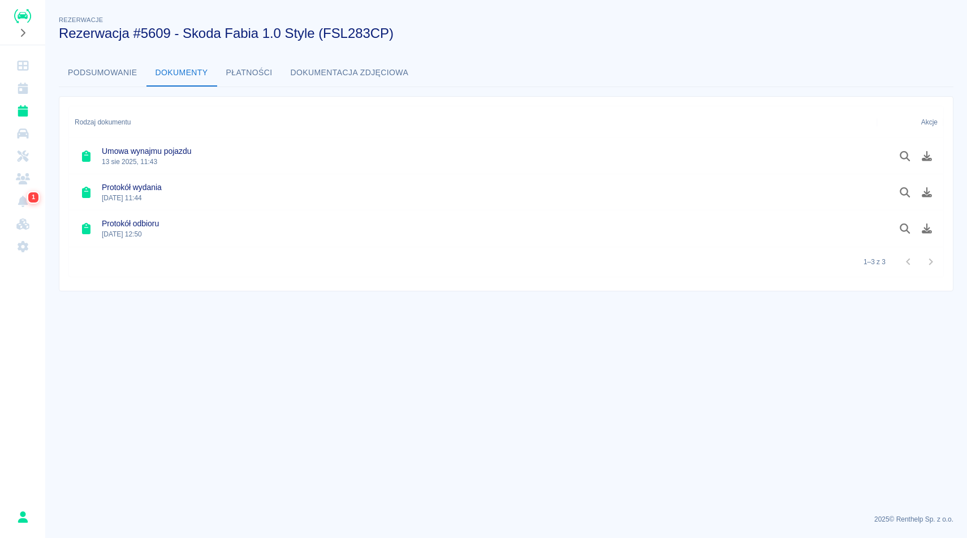
click at [126, 64] on button "Podsumowanie" at bounding box center [103, 72] width 88 height 27
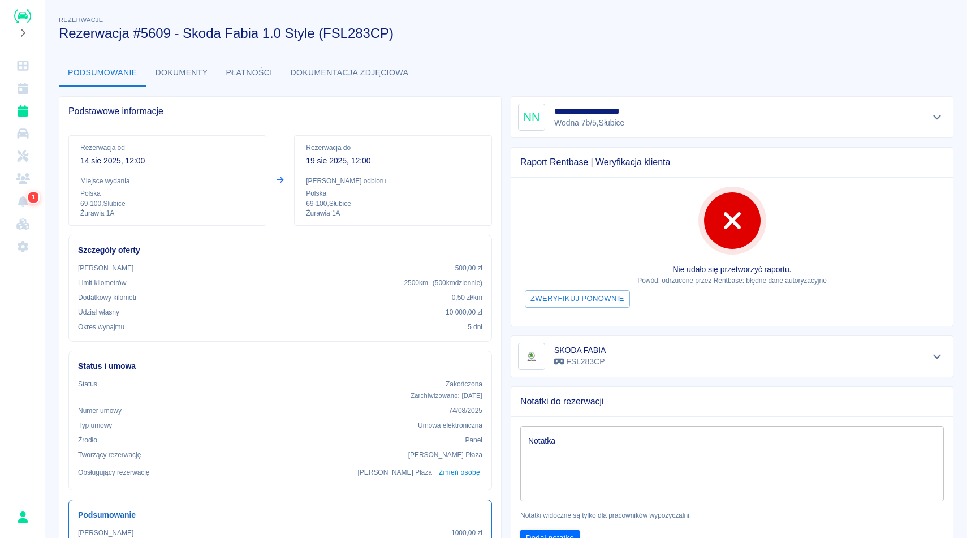
click at [892, 109] on div "**********" at bounding box center [732, 117] width 428 height 27
click at [932, 119] on icon "Pokaż szczegóły" at bounding box center [937, 117] width 13 height 10
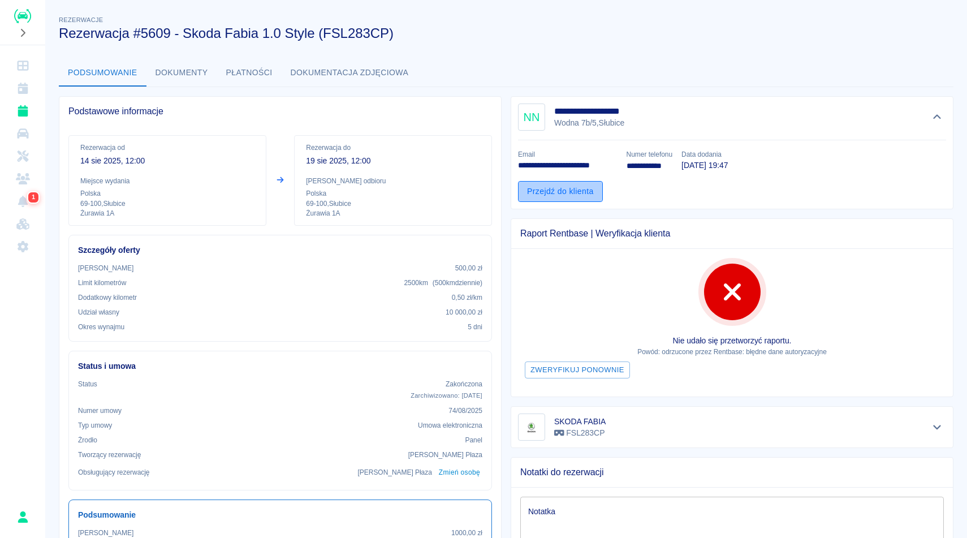
click at [574, 188] on link "Przejdź do klienta" at bounding box center [560, 191] width 85 height 21
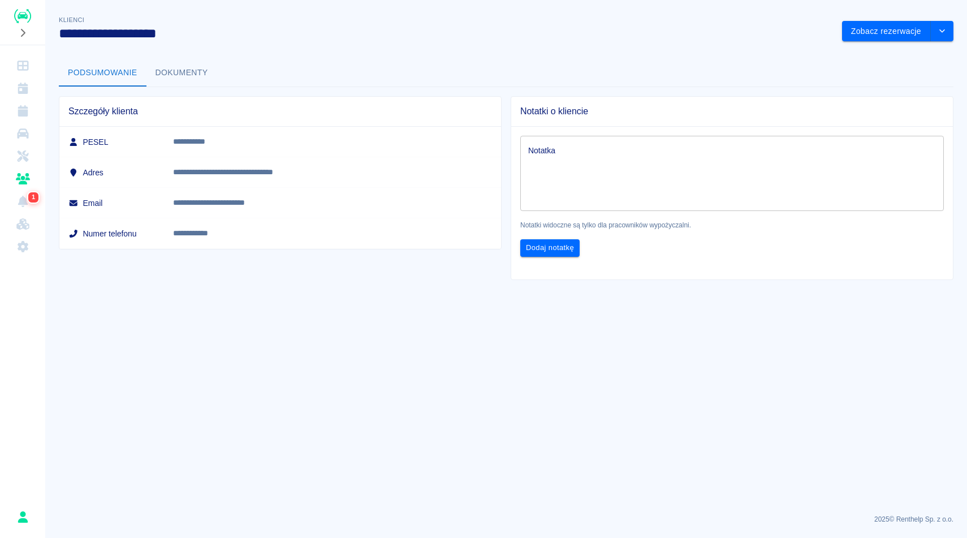
click at [282, 40] on h3 "**********" at bounding box center [446, 33] width 774 height 16
click at [330, 44] on div "**********" at bounding box center [506, 142] width 922 height 275
click at [186, 76] on button "Dokumenty" at bounding box center [181, 72] width 71 height 27
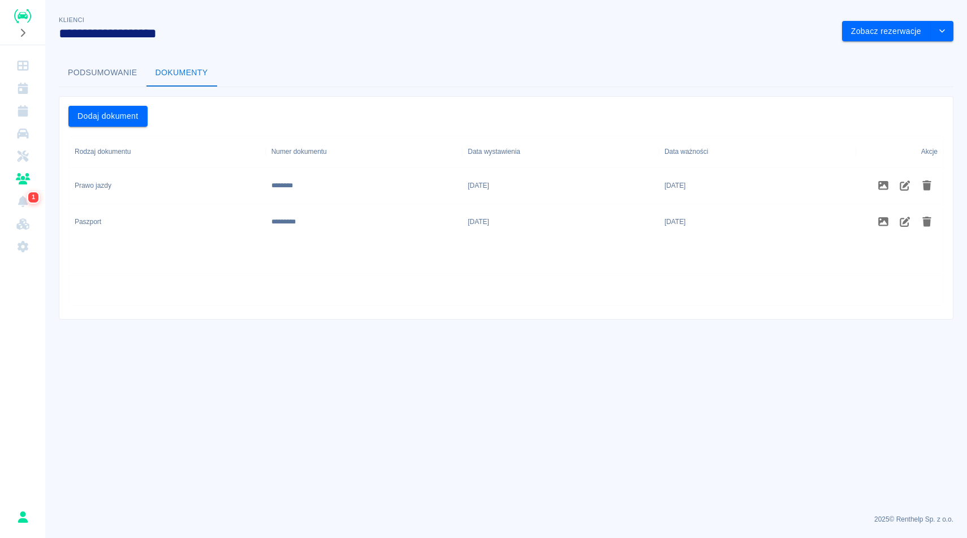
click at [358, 49] on div "**********" at bounding box center [506, 162] width 922 height 315
click at [117, 72] on button "Podsumowanie" at bounding box center [103, 72] width 88 height 27
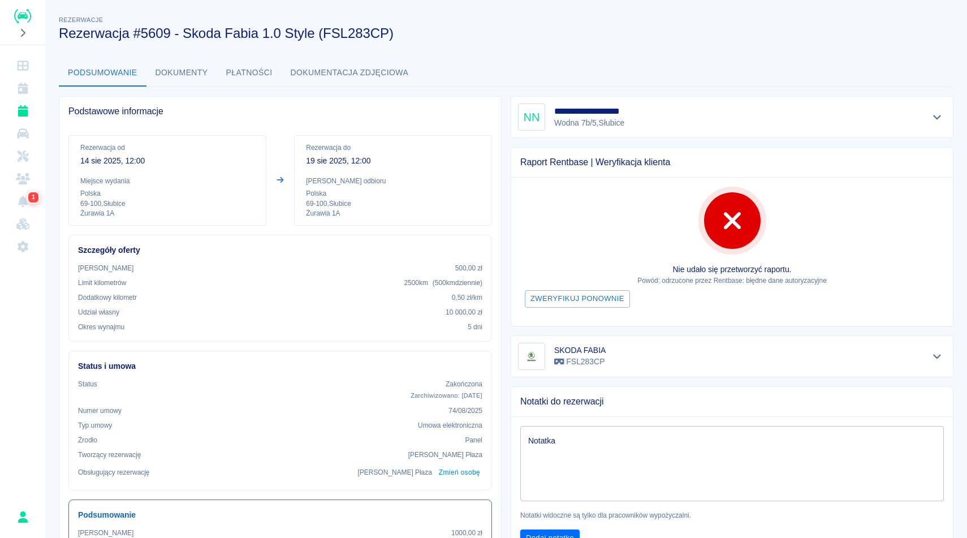
click at [549, 8] on div "Rezerwacje Rezerwacja #5609 - Skoda Fabia 1.0 Style (FSL283CP)" at bounding box center [497, 23] width 895 height 37
